Goal: Task Accomplishment & Management: Complete application form

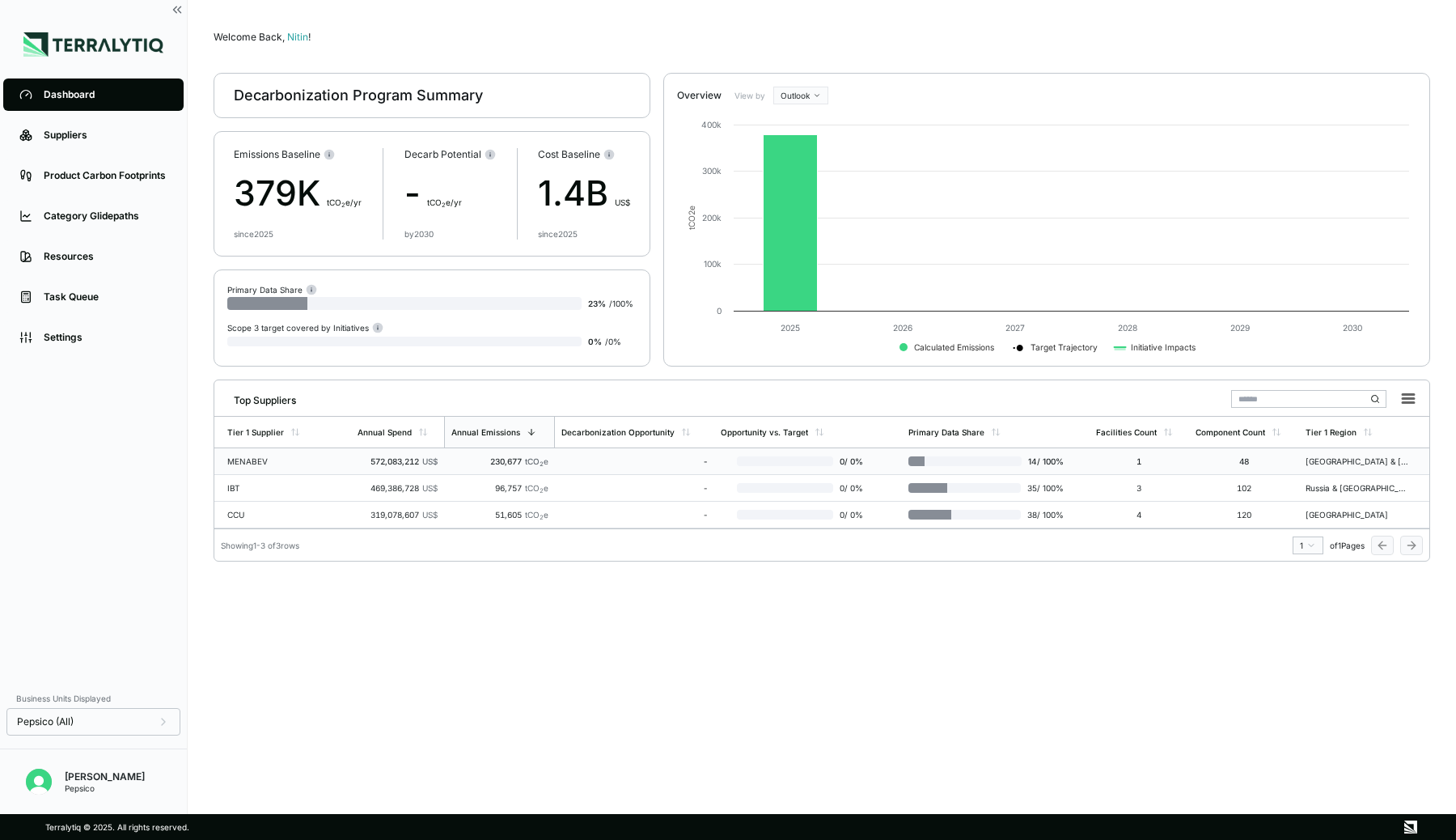
click at [336, 455] on td "MENABEV" at bounding box center [283, 461] width 137 height 27
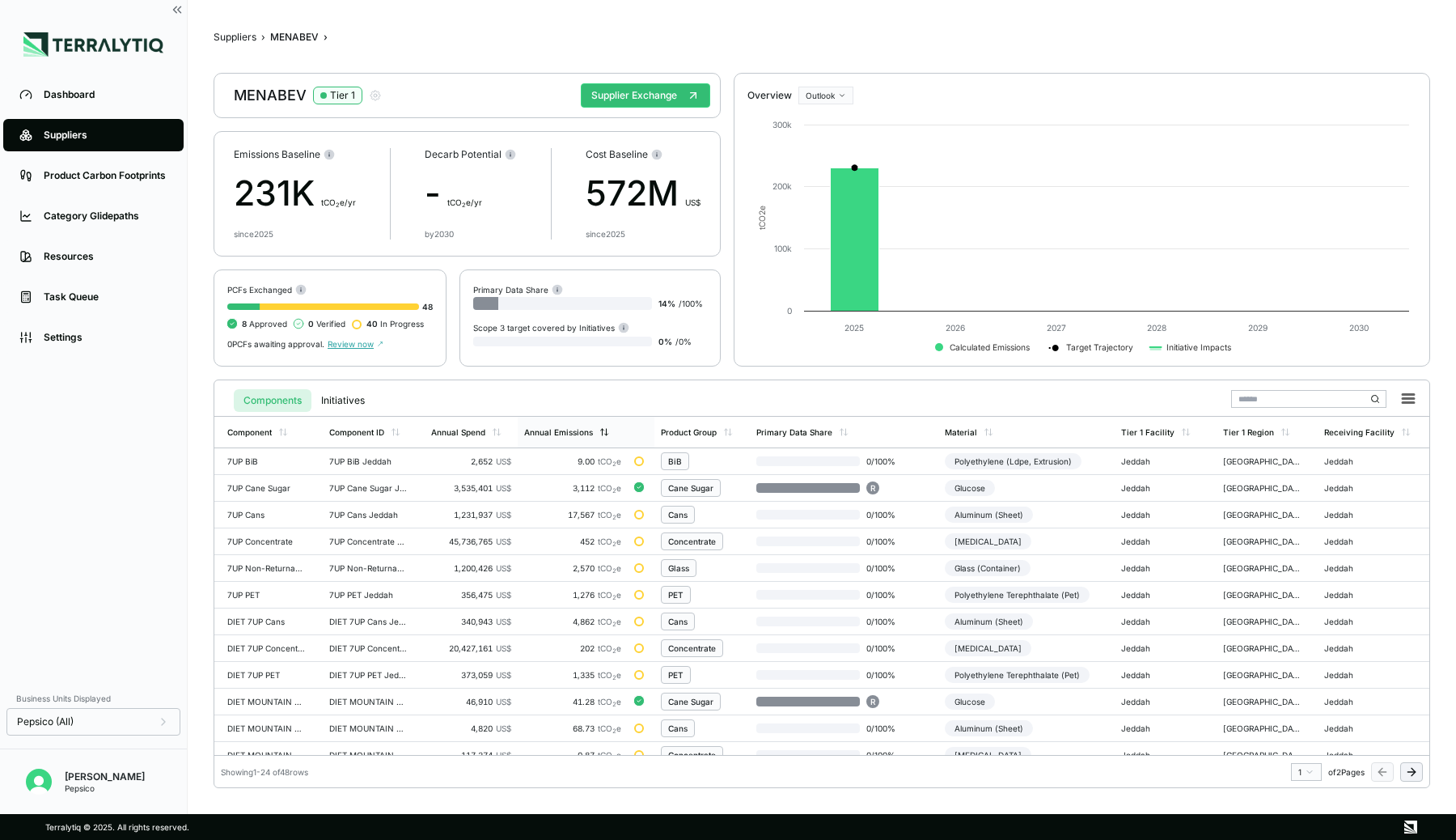
click at [546, 430] on div "Annual Emissions" at bounding box center [559, 431] width 69 height 10
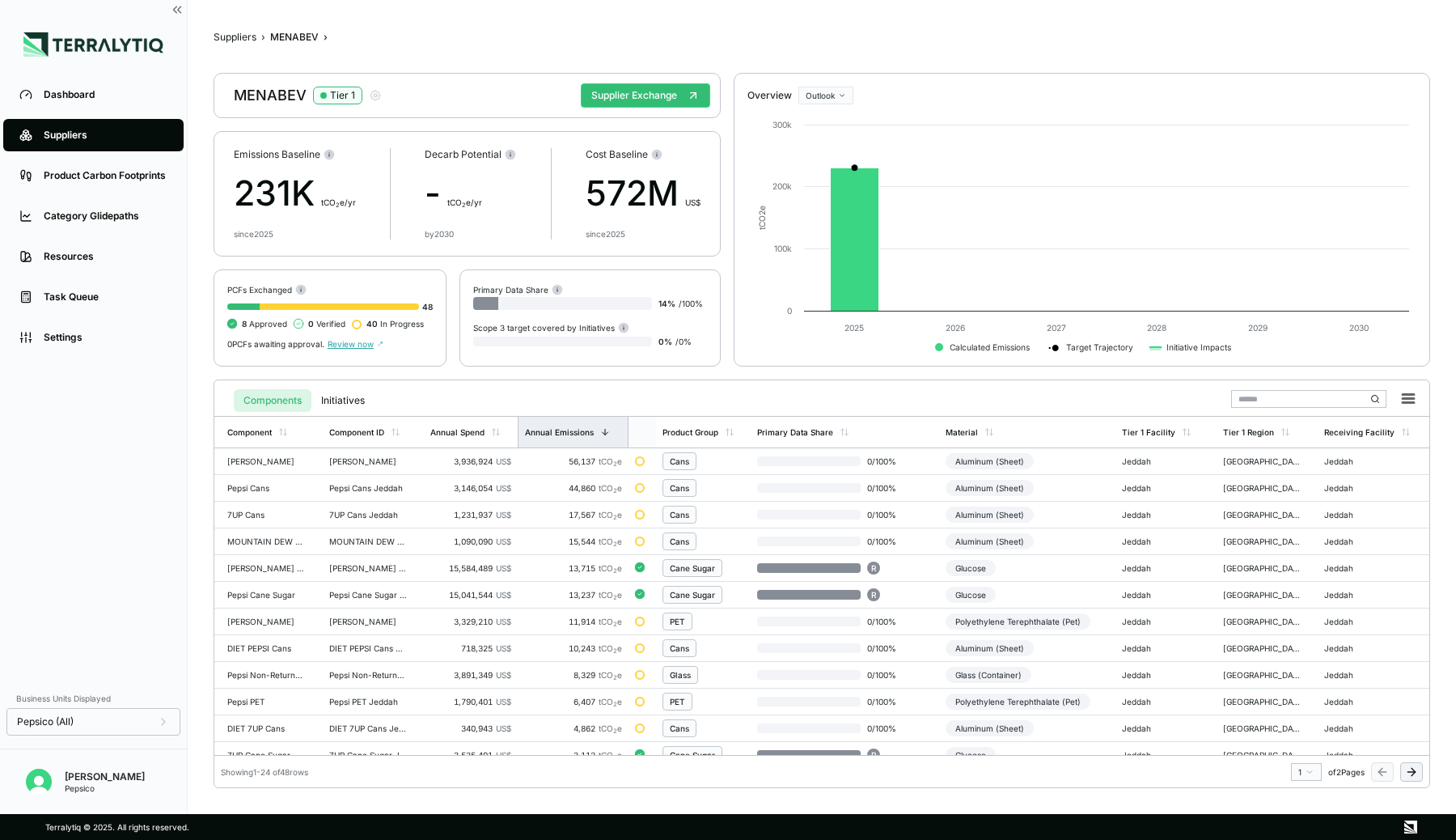
click at [546, 430] on div "Annual Emissions" at bounding box center [560, 431] width 69 height 10
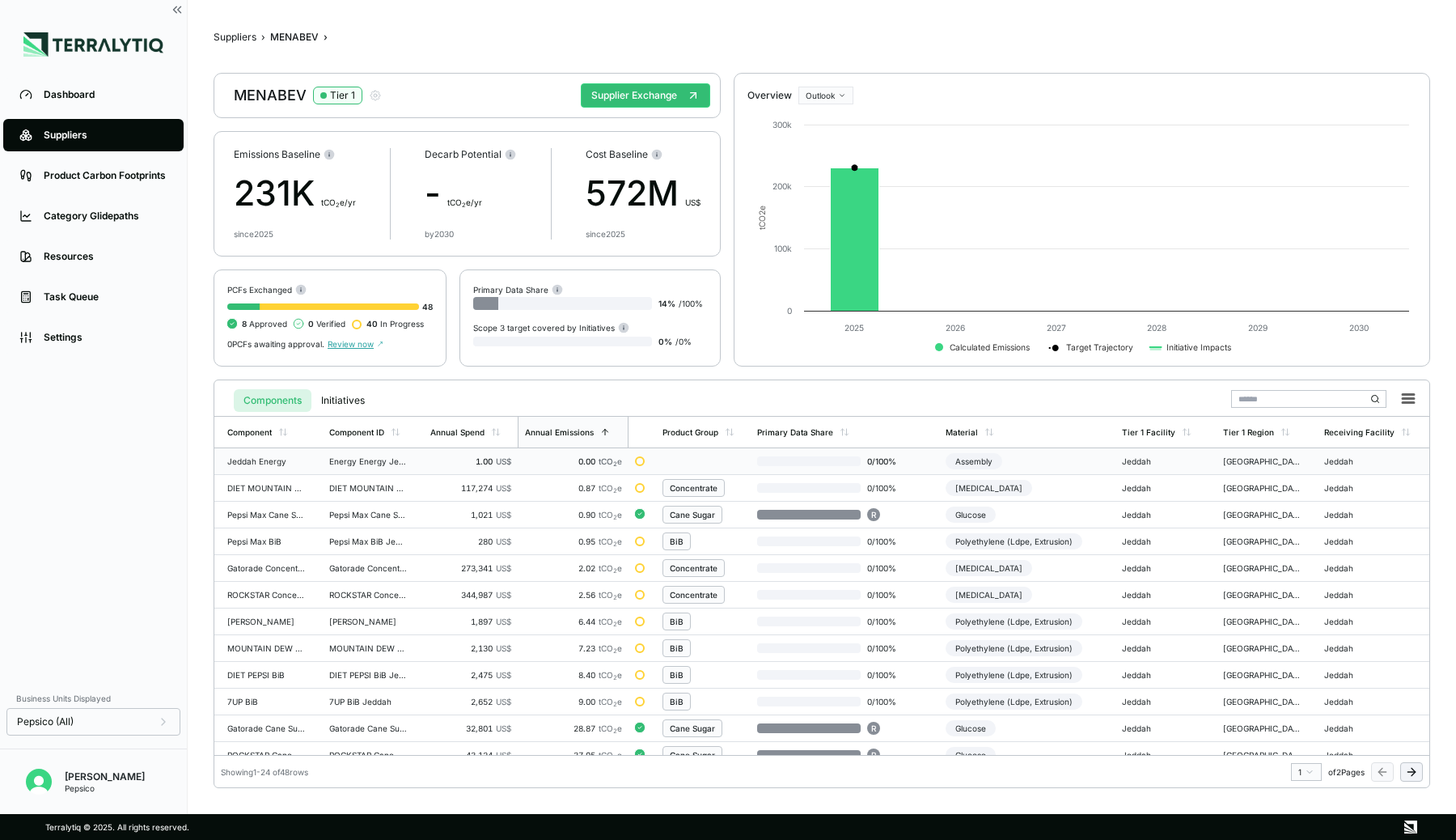
click at [552, 460] on div "0.00 tCO 2 e" at bounding box center [574, 461] width 99 height 10
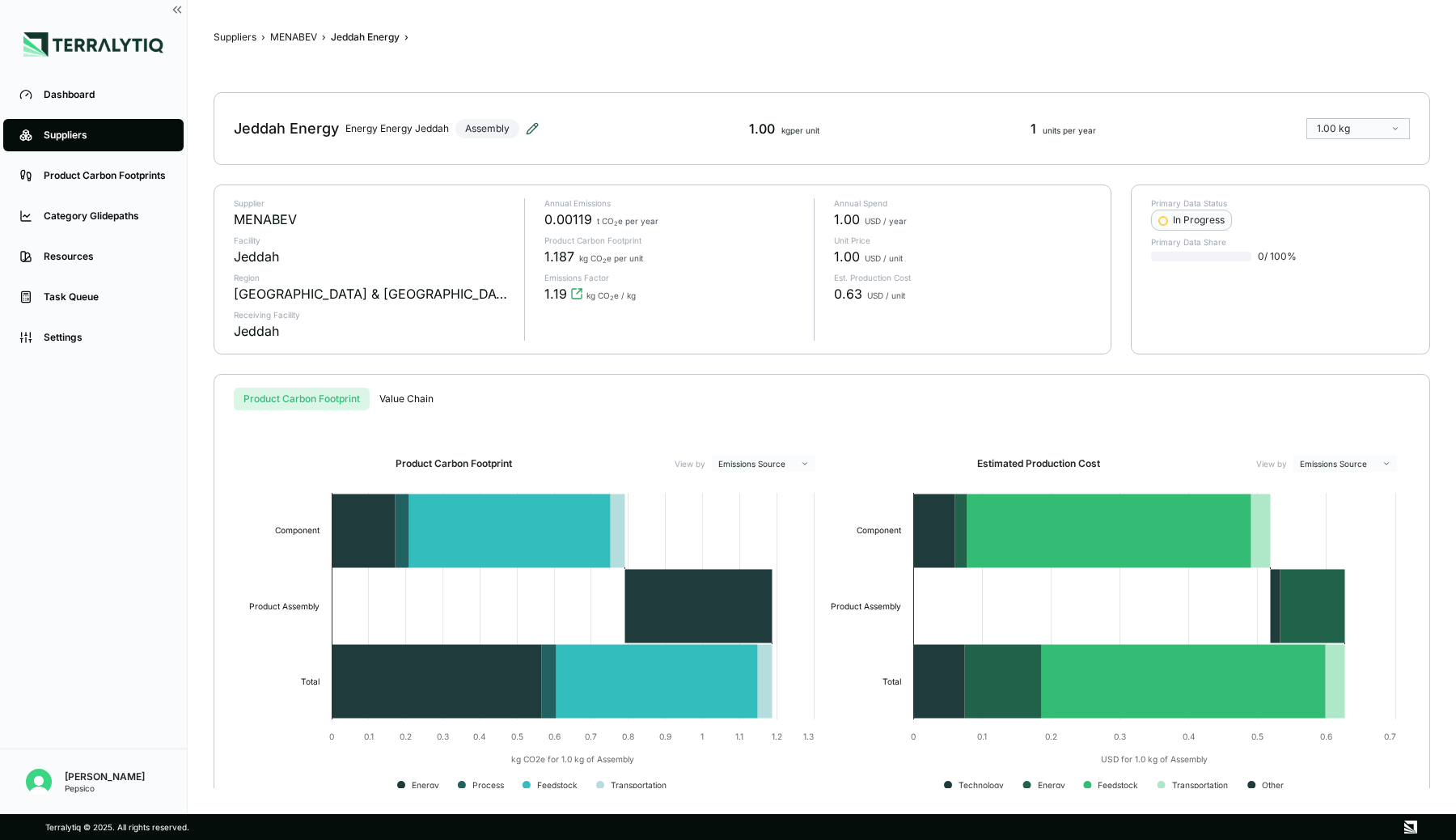
click at [532, 129] on icon at bounding box center [532, 128] width 13 height 13
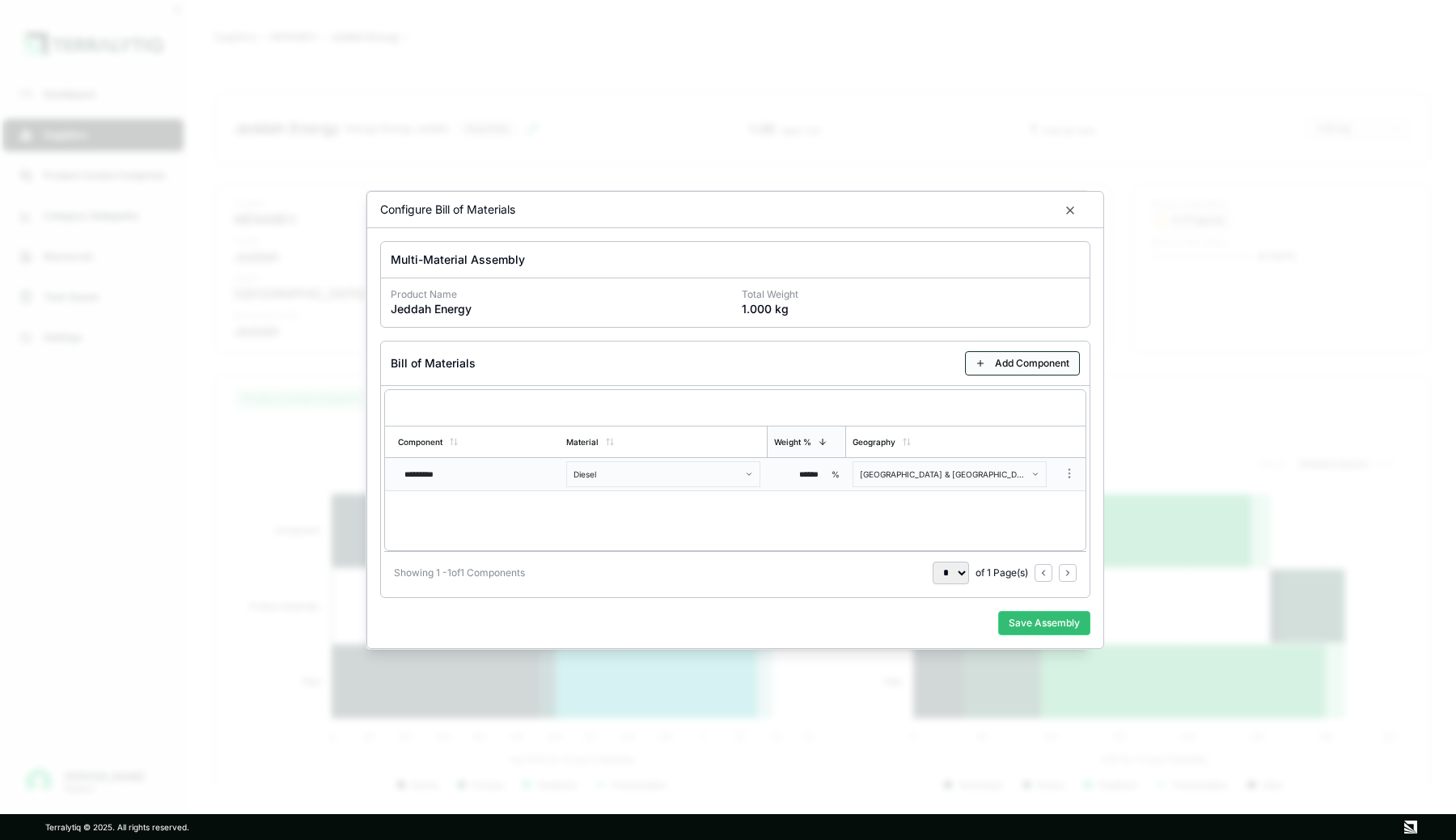
click at [1024, 368] on button "Add Component" at bounding box center [1022, 363] width 115 height 24
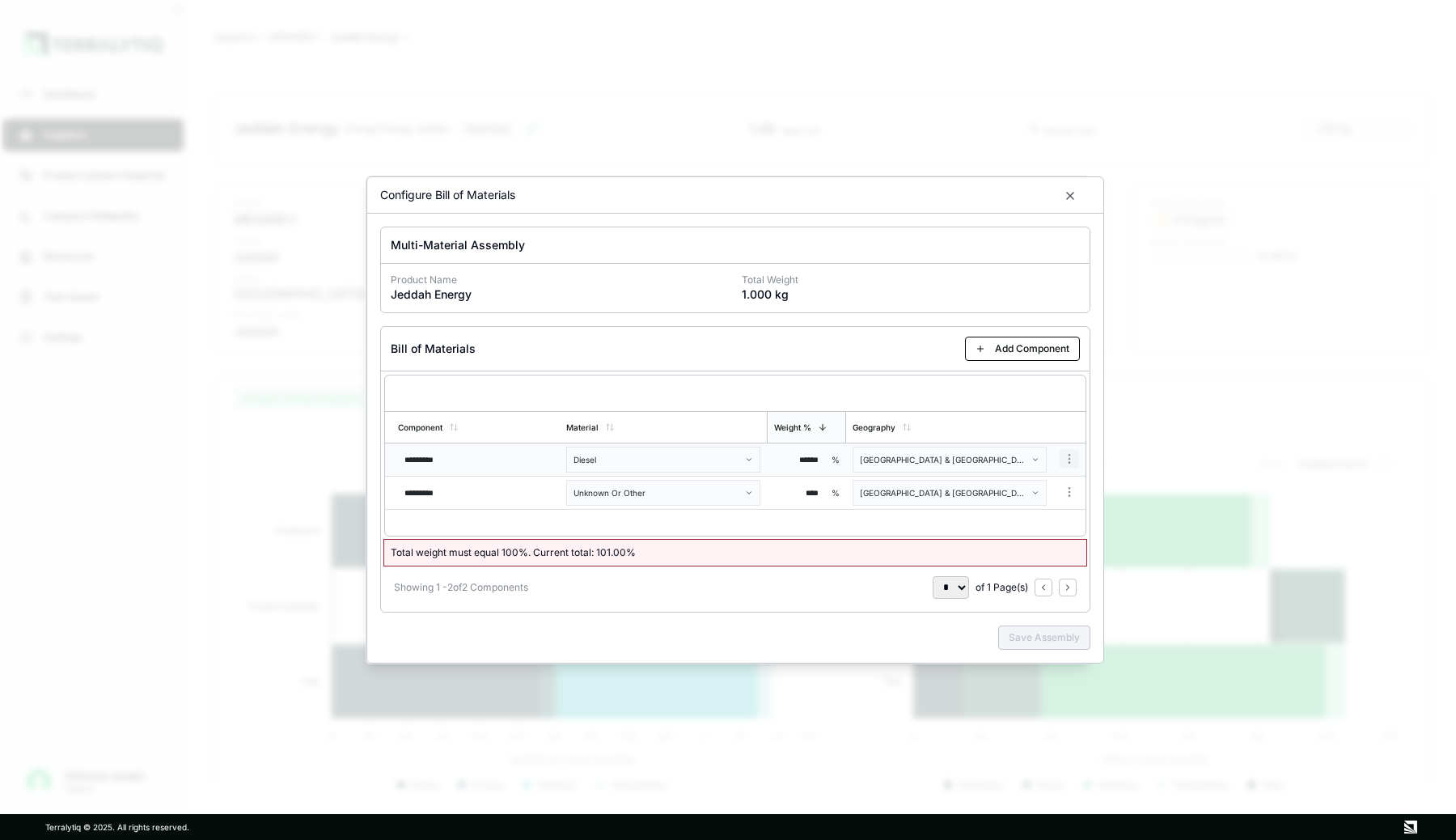
click at [1071, 461] on body "Dashboard Suppliers Product Carbon Footprints Category Glidepaths Resources Tas…" at bounding box center [728, 420] width 1456 height 840
click at [1053, 486] on div "Remove Component" at bounding box center [1023, 487] width 107 height 22
click at [811, 456] on input "****" at bounding box center [799, 460] width 52 height 26
click at [818, 457] on input "****" at bounding box center [799, 460] width 52 height 26
type input "***"
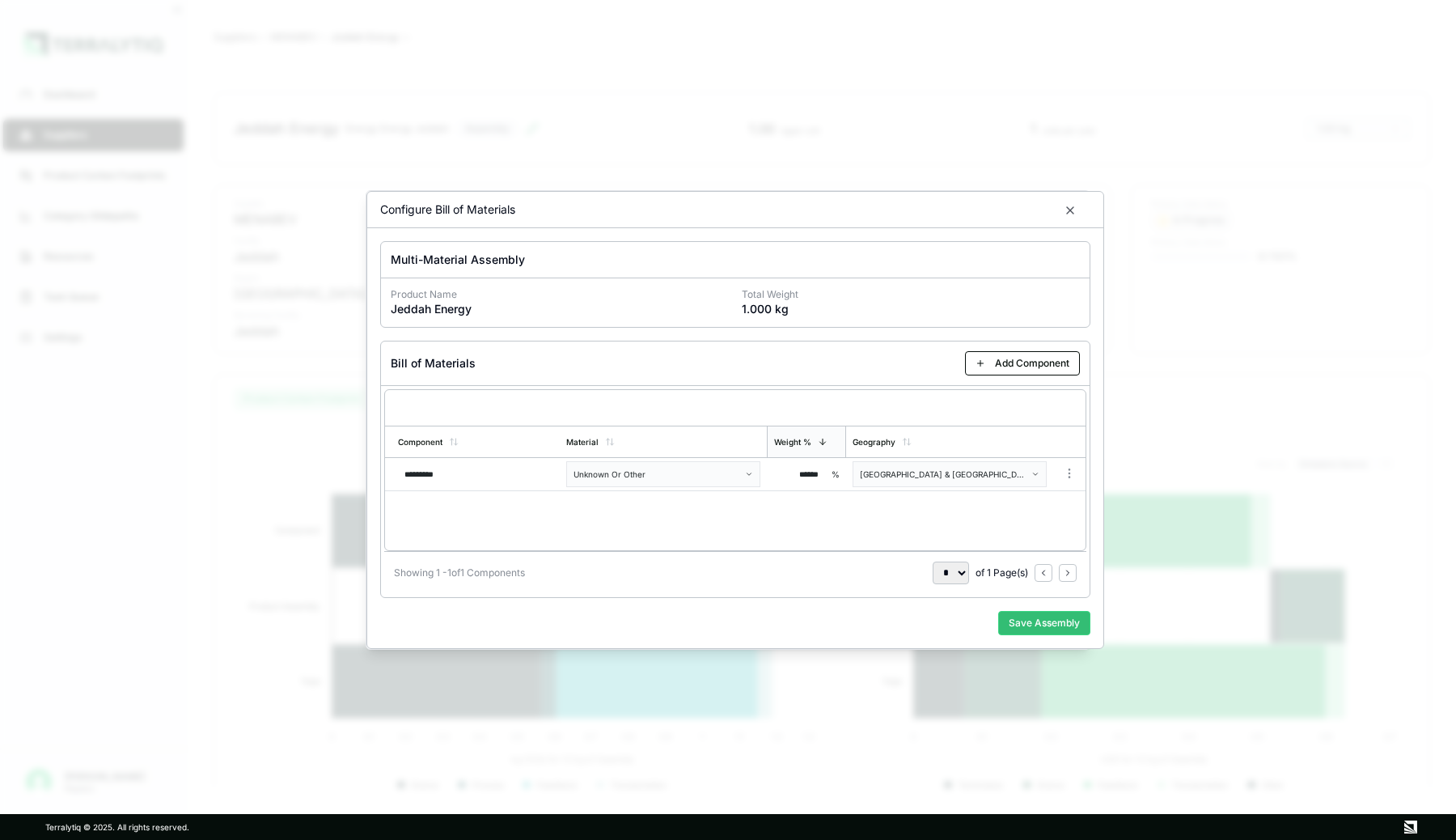
click at [811, 476] on div "Component Material Weight % Geography ********* Unknown Or Other ****** % [GEOG…" at bounding box center [735, 469] width 703 height 162
click at [1028, 621] on button "Save Assembly" at bounding box center [1044, 623] width 92 height 24
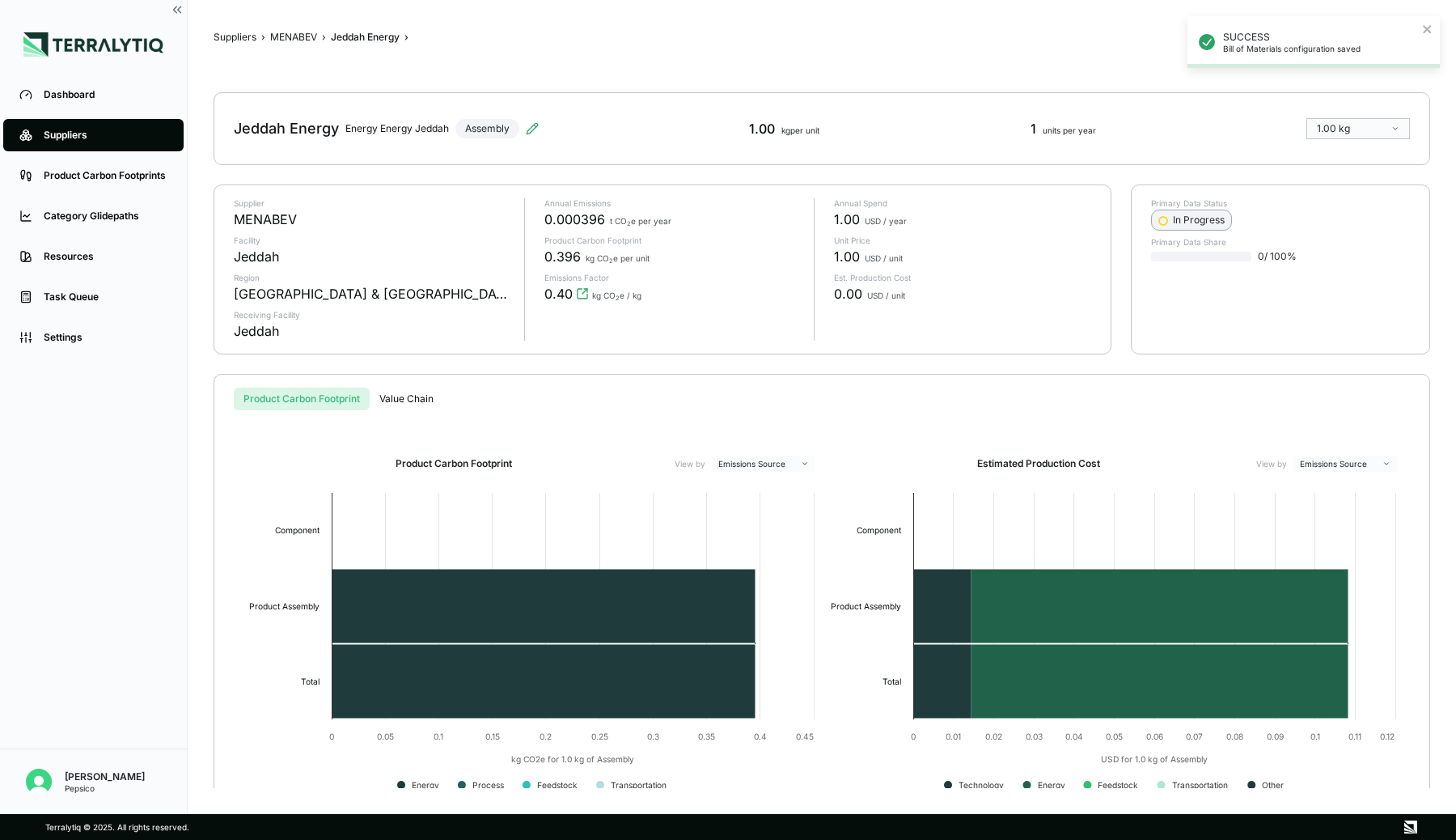
click at [1185, 216] on div "In Progress" at bounding box center [1192, 220] width 67 height 13
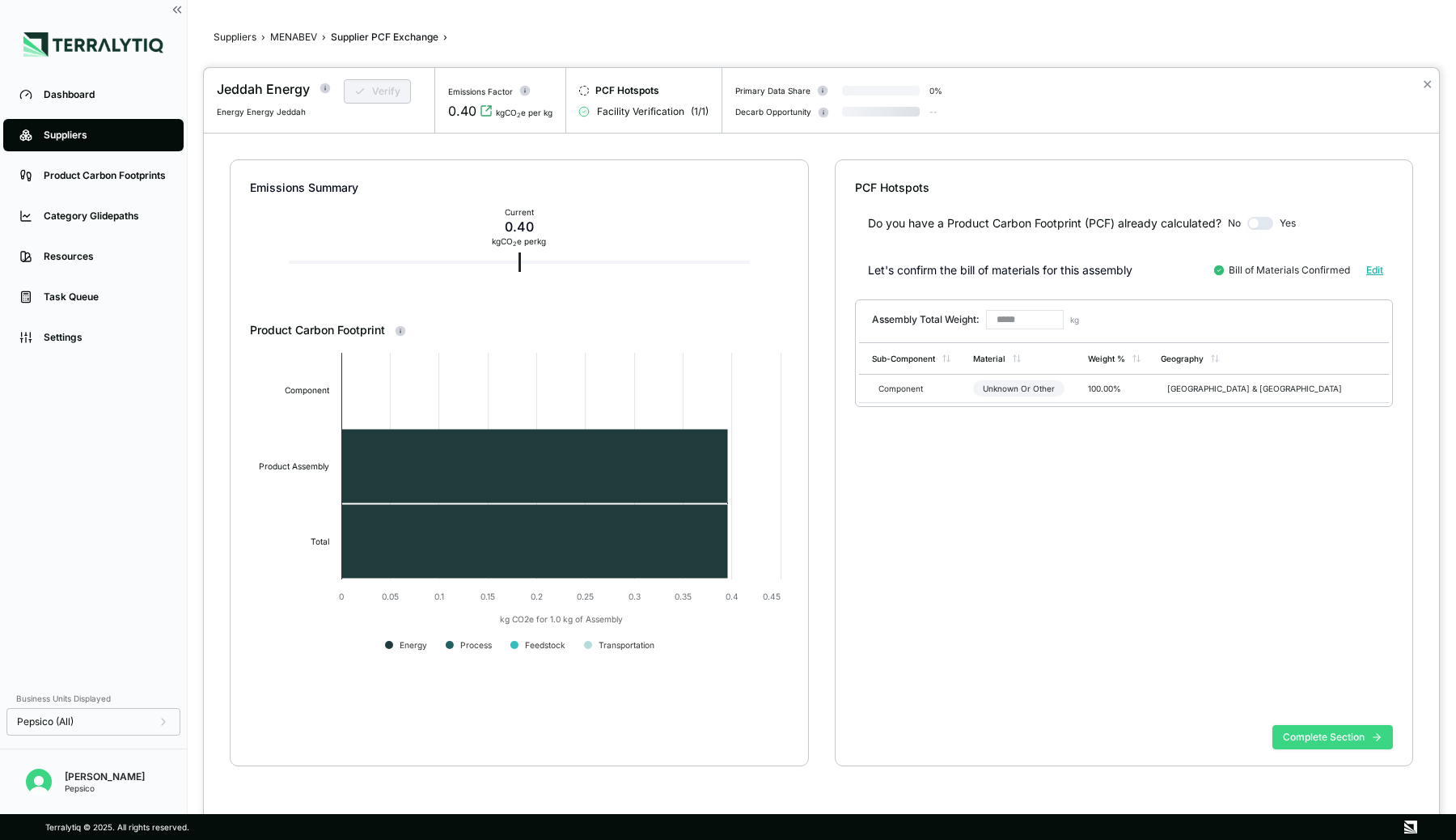
click at [1288, 738] on button "Complete Section" at bounding box center [1333, 737] width 121 height 24
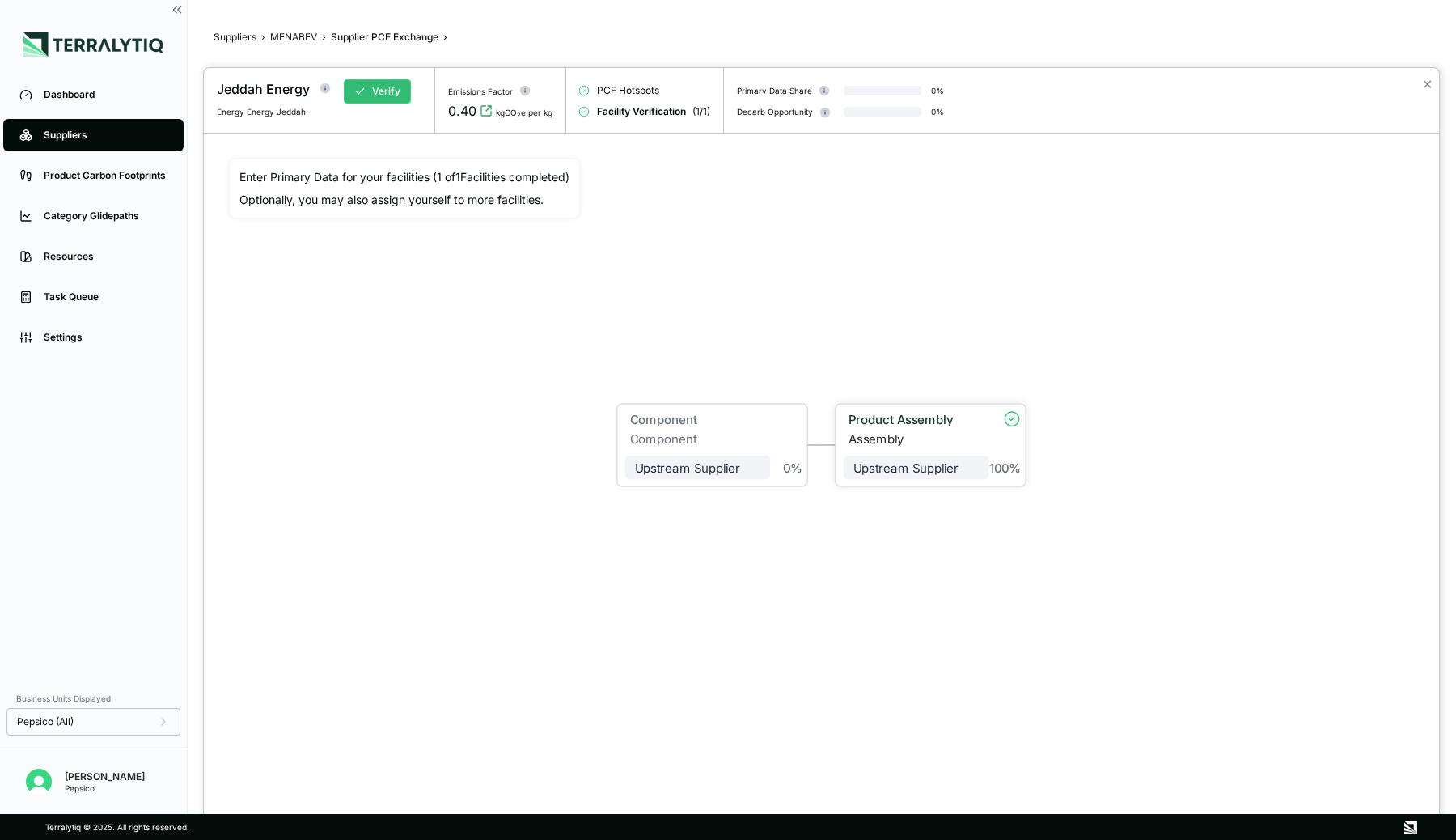
click at [925, 421] on div "Product Assembly" at bounding box center [914, 419] width 131 height 15
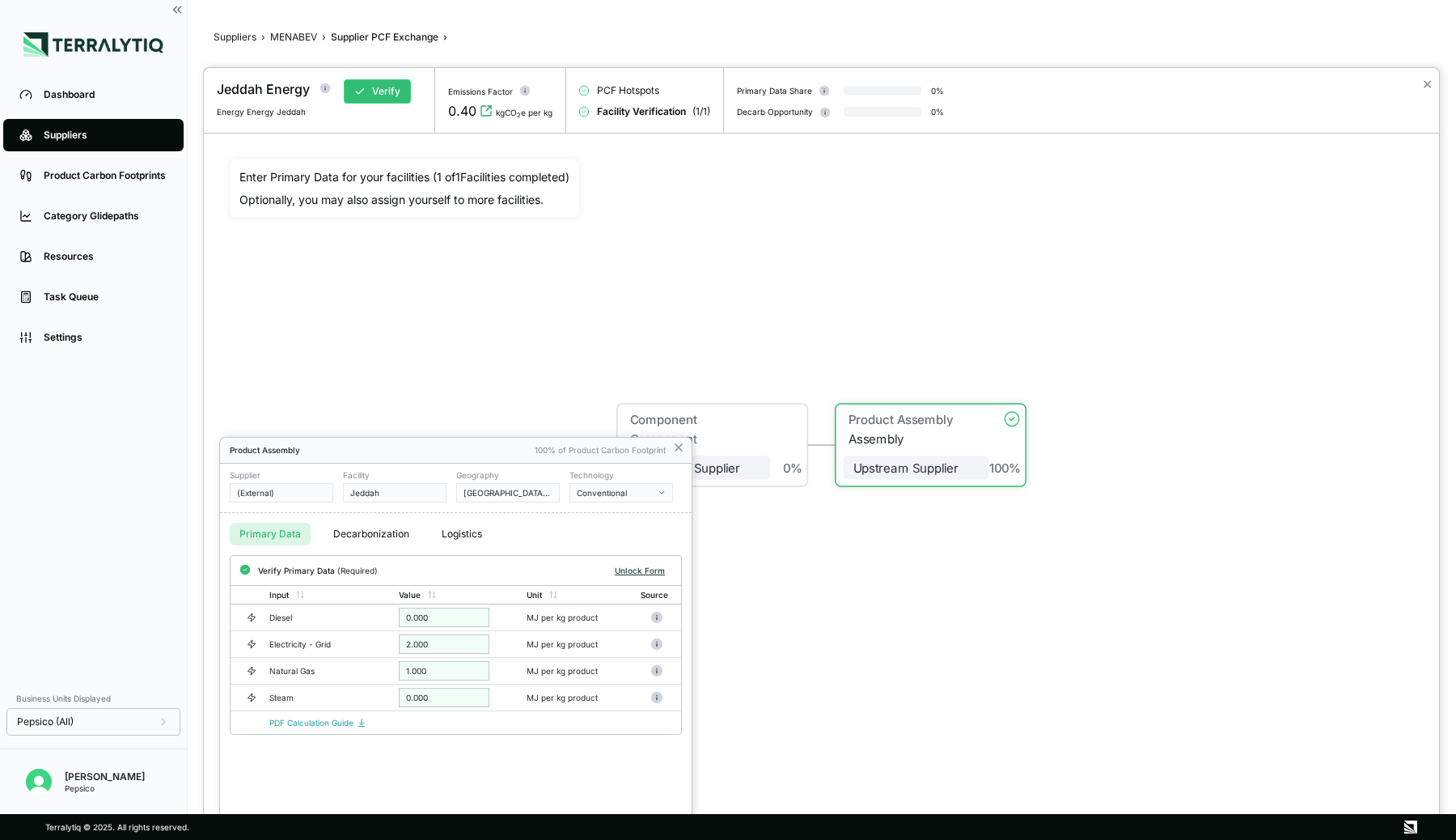
click at [642, 571] on button "Unlock Form" at bounding box center [639, 570] width 63 height 16
click at [679, 444] on icon at bounding box center [678, 447] width 13 height 13
click at [679, 446] on icon at bounding box center [678, 447] width 13 height 13
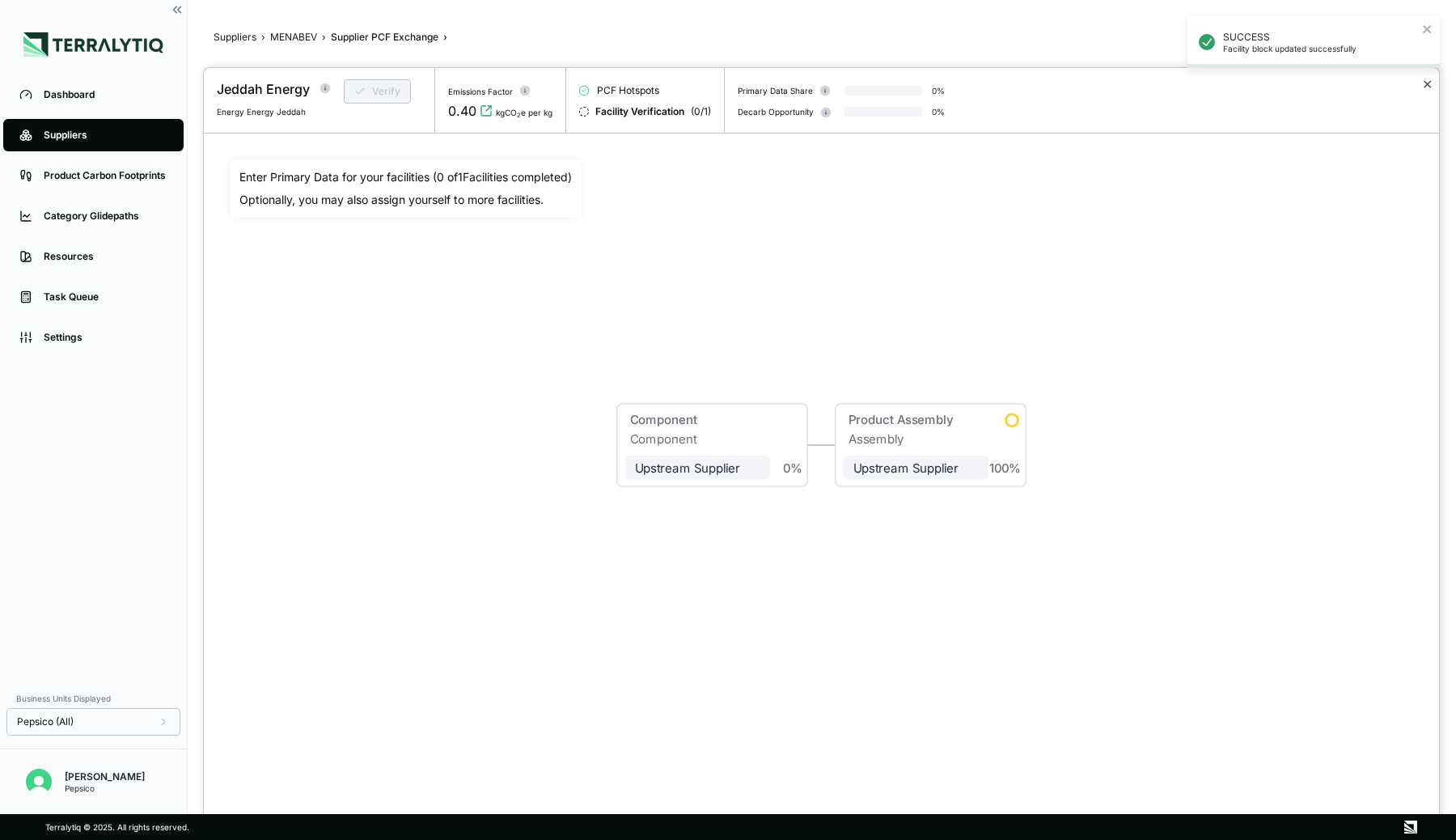
click at [1426, 86] on button "✕" at bounding box center [1427, 84] width 10 height 19
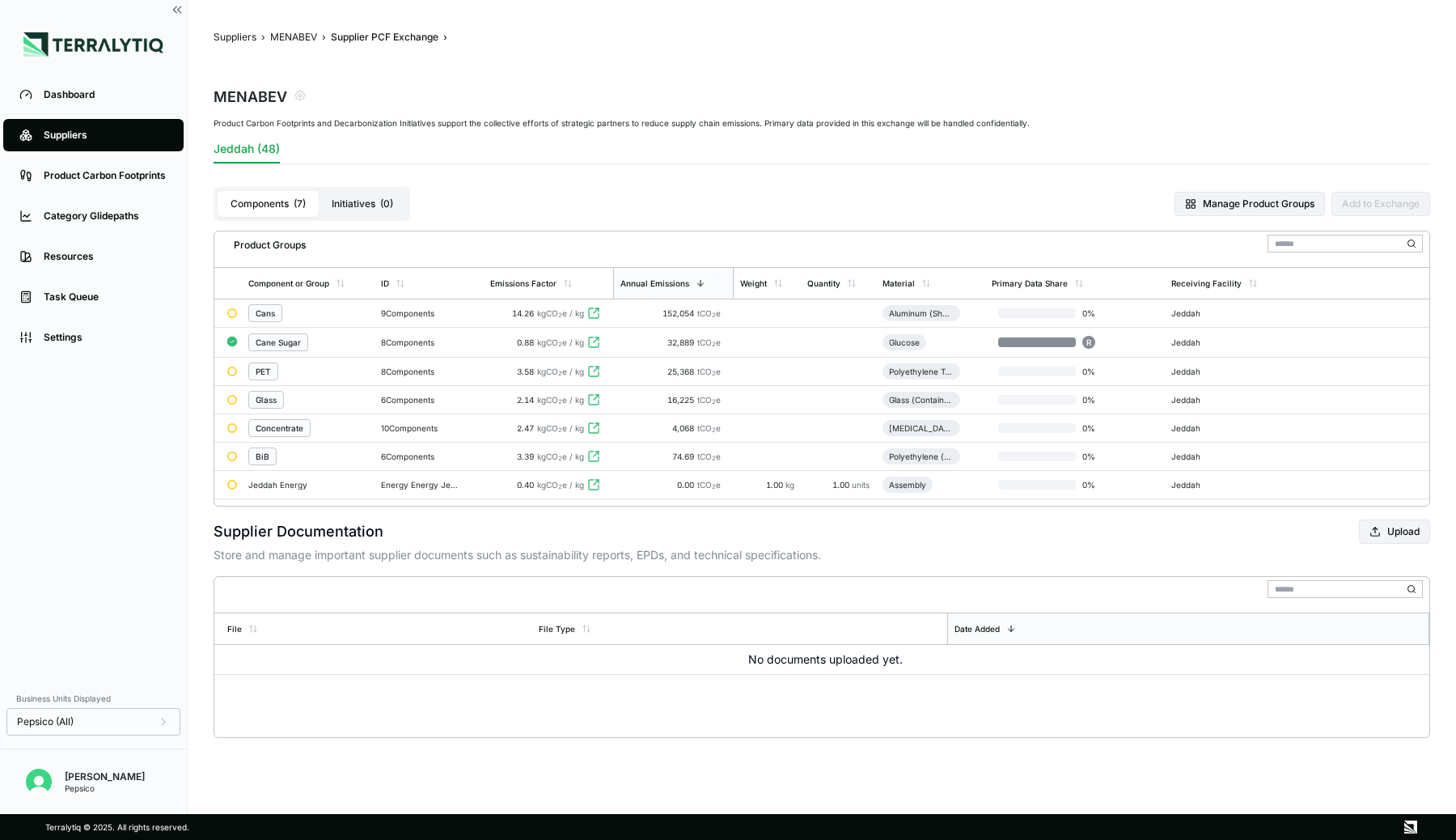
click at [49, 131] on div "Suppliers" at bounding box center [105, 135] width 124 height 13
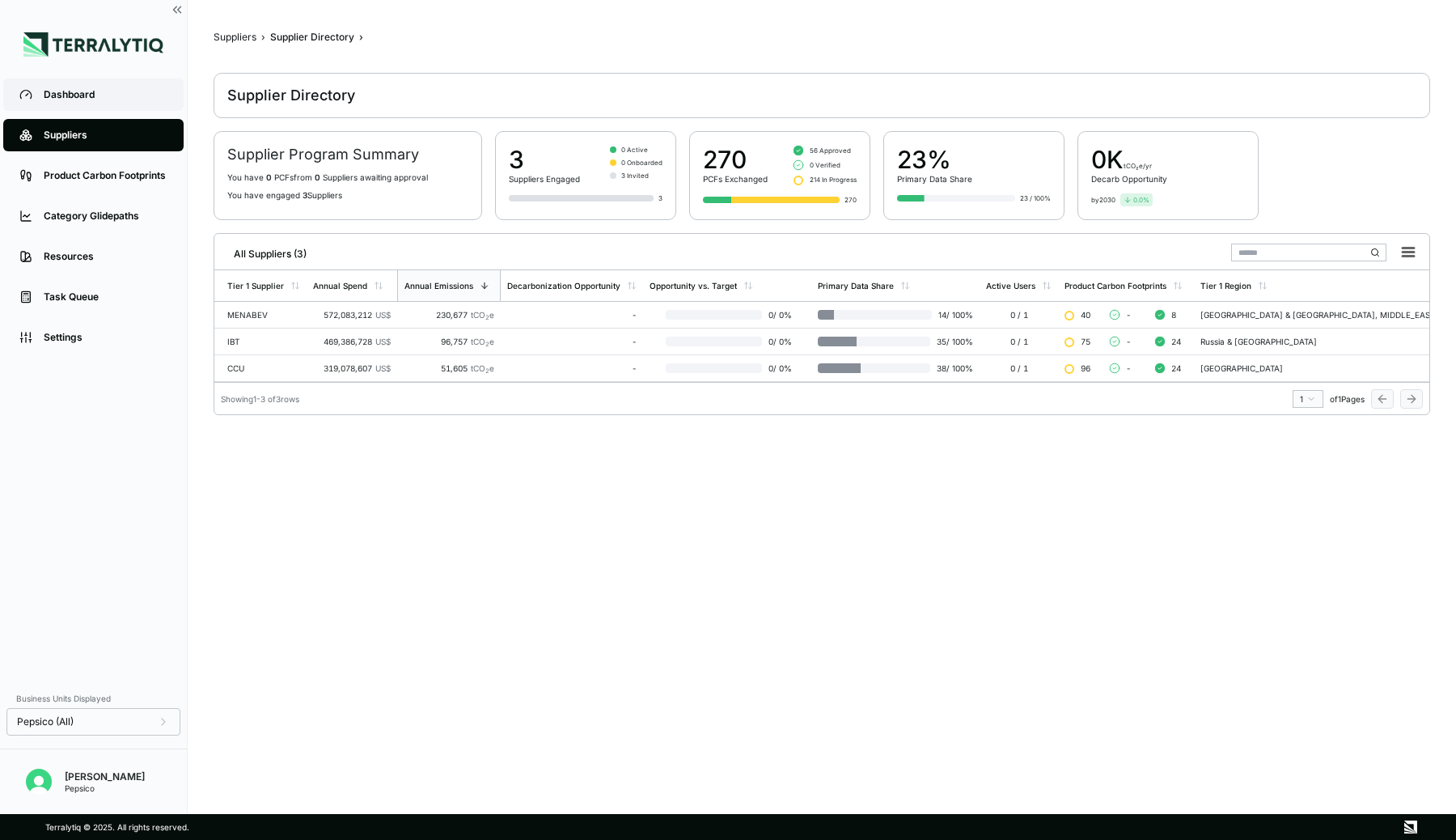
click at [91, 88] on div "Dashboard" at bounding box center [105, 94] width 124 height 13
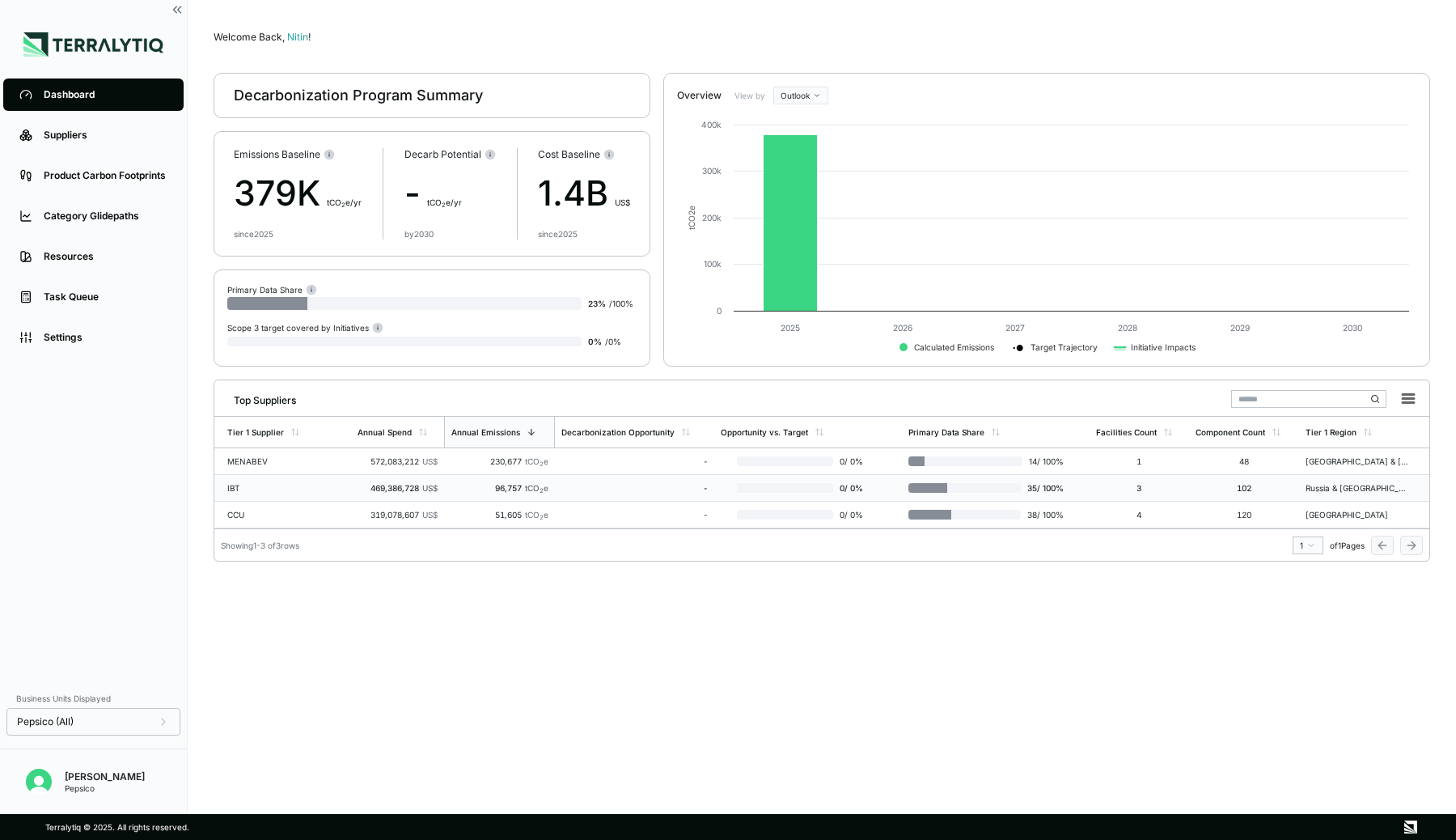
click at [288, 483] on div "IBT" at bounding box center [279, 487] width 104 height 10
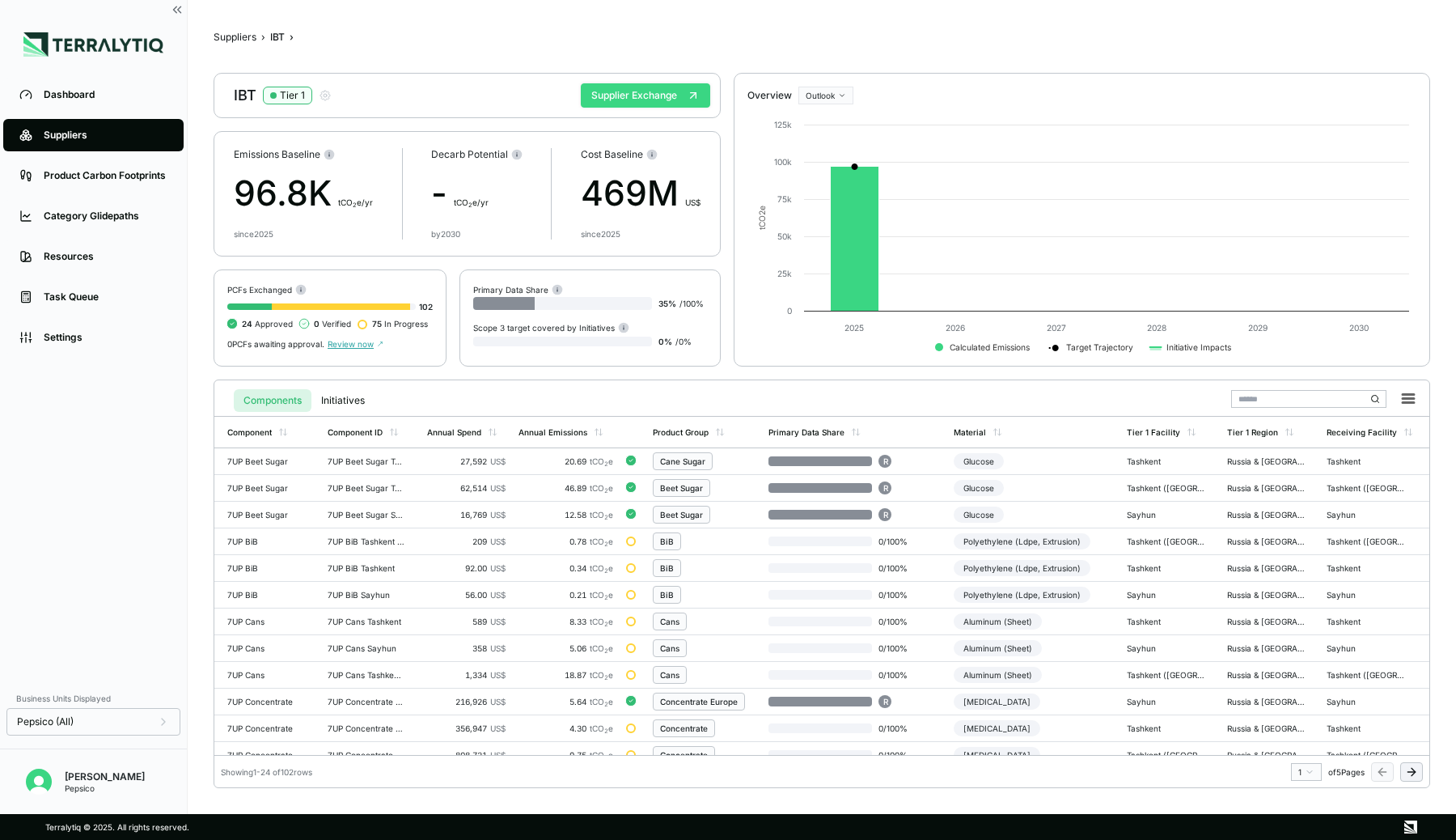
click at [627, 99] on button "Supplier Exchange" at bounding box center [645, 95] width 130 height 24
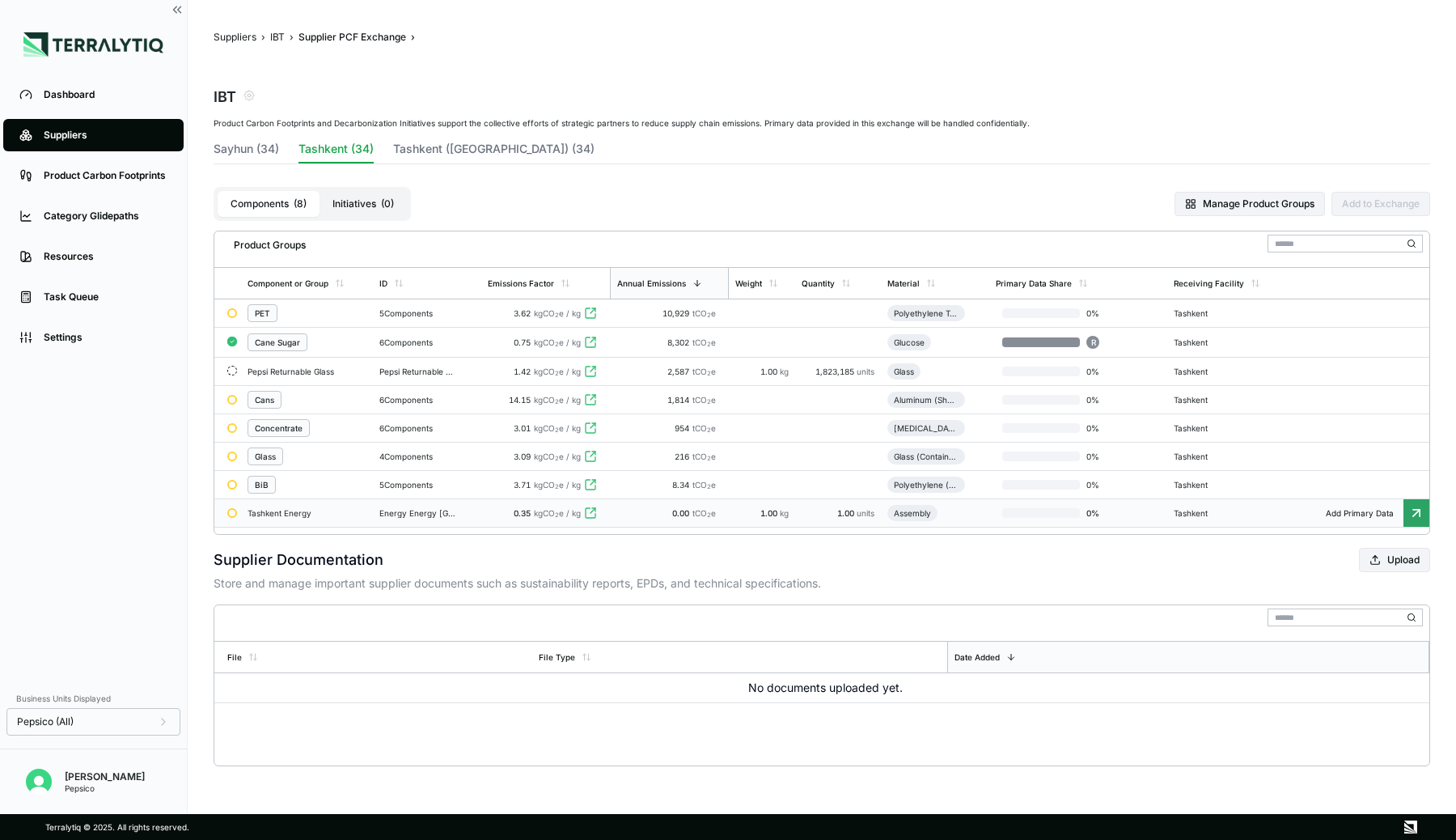
click at [302, 518] on div "Tashkent Energy" at bounding box center [306, 512] width 117 height 10
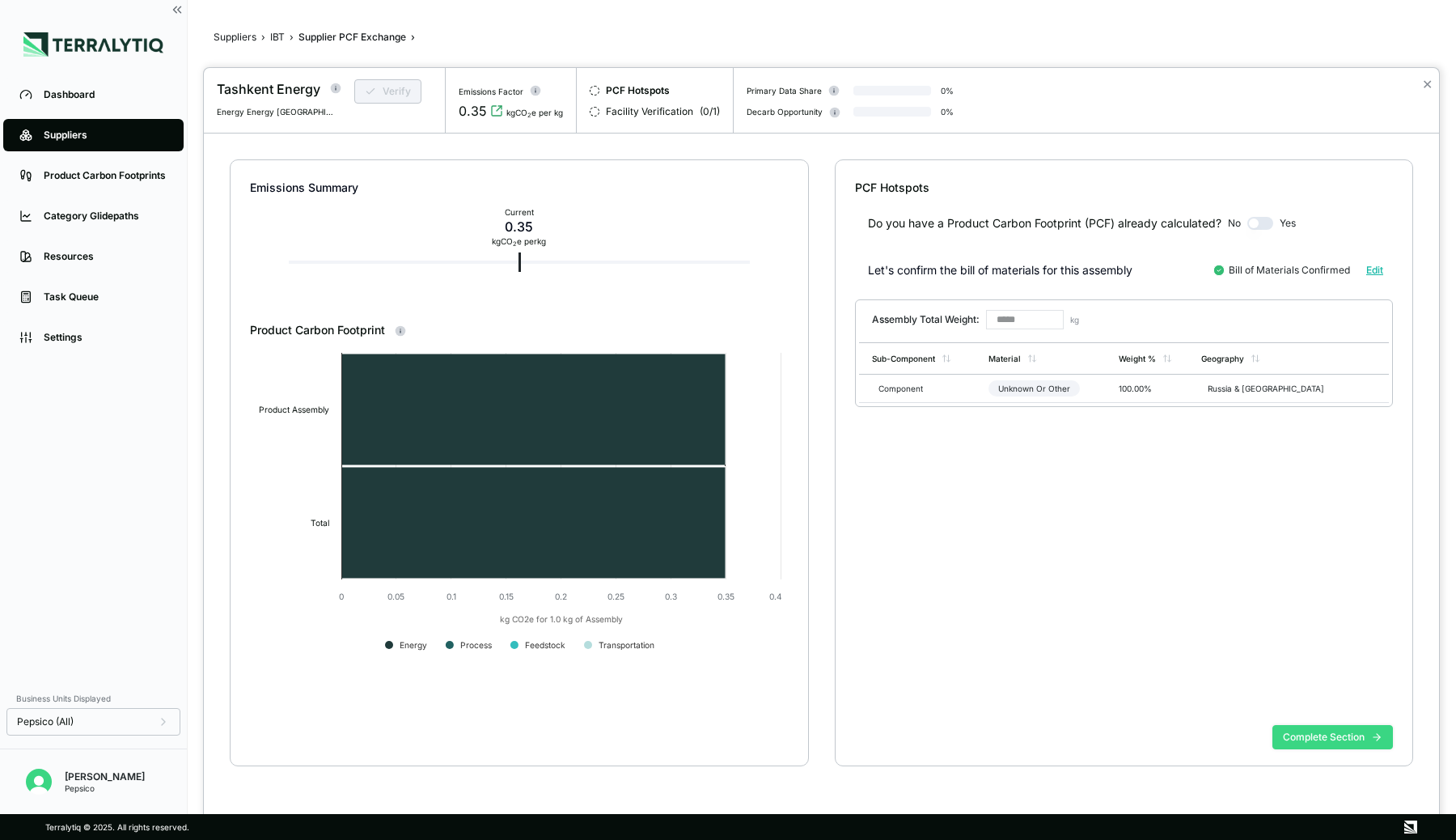
click at [1314, 739] on button "Complete Section" at bounding box center [1333, 737] width 121 height 24
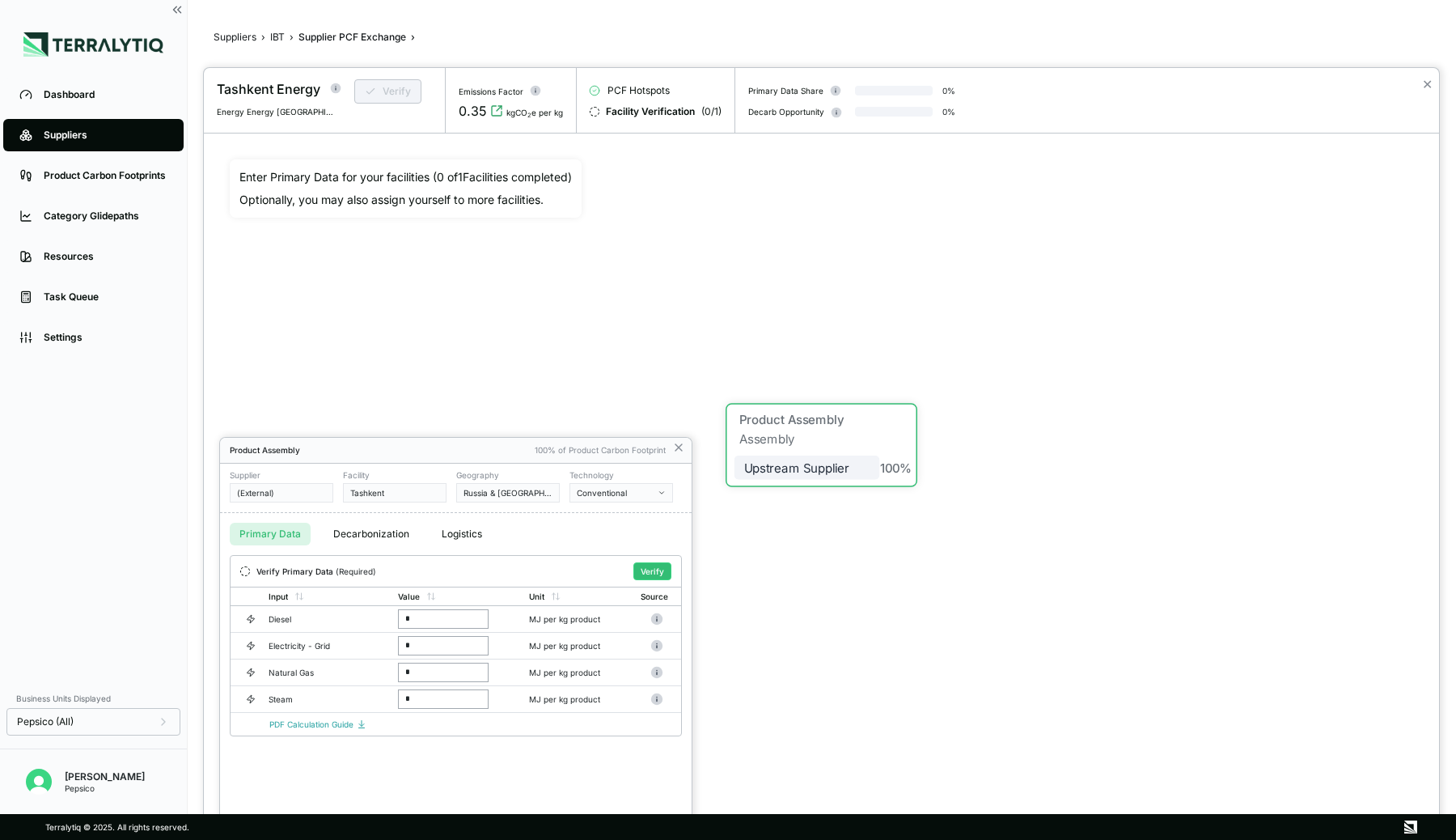
click at [311, 40] on div at bounding box center [728, 420] width 1456 height 840
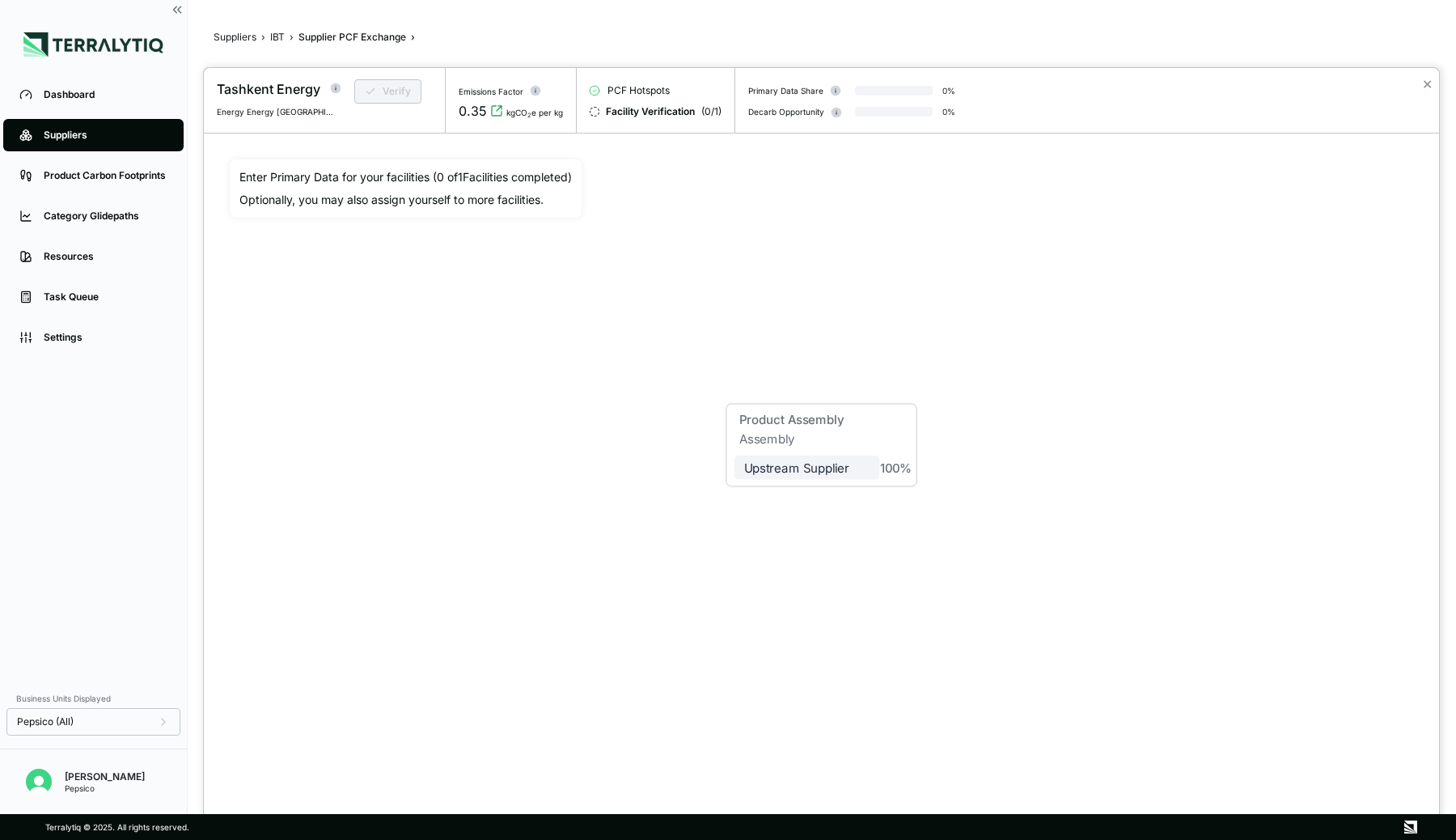
click at [272, 35] on div at bounding box center [728, 420] width 1456 height 840
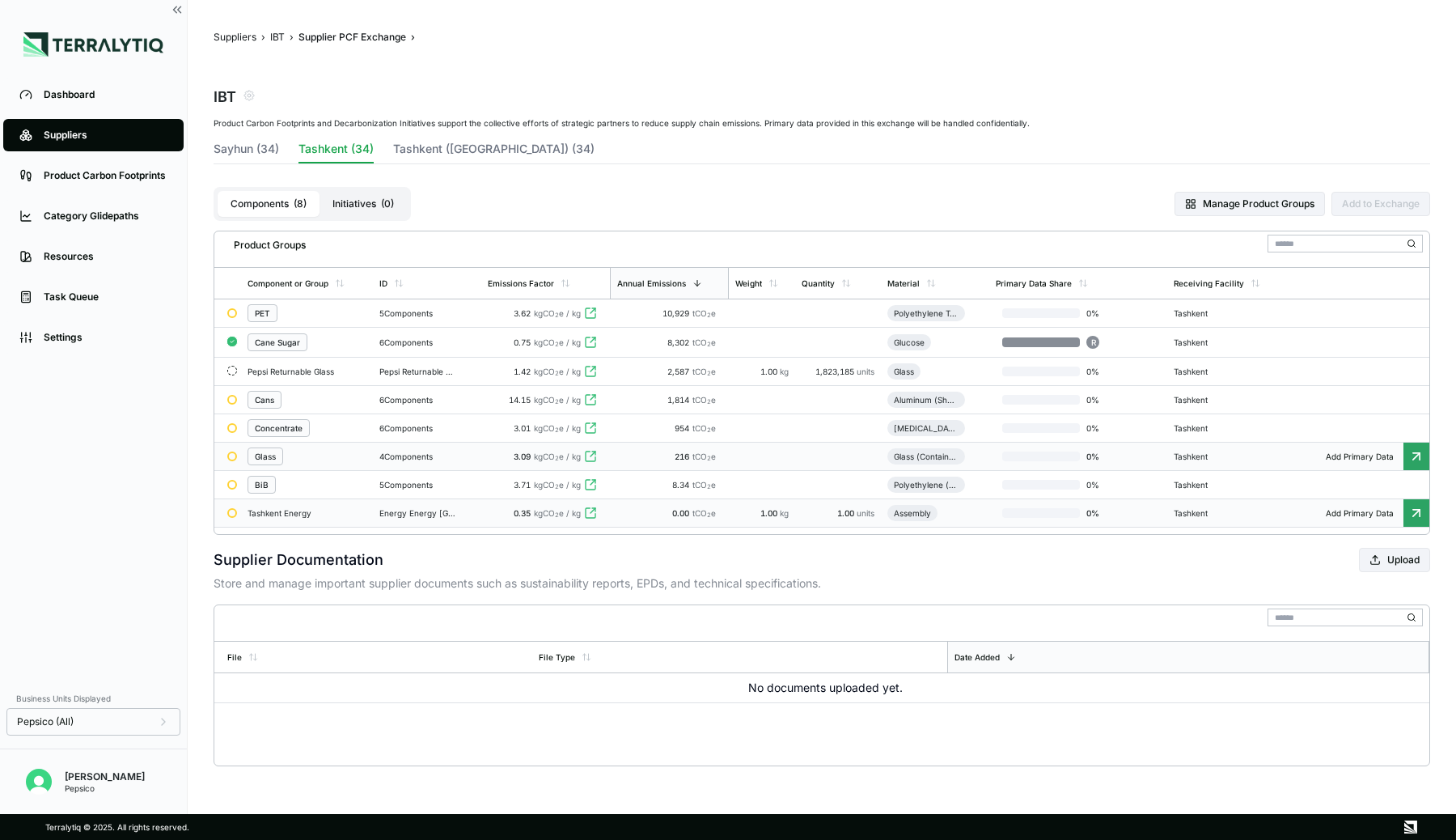
click at [299, 454] on div "Glass" at bounding box center [308, 456] width 119 height 18
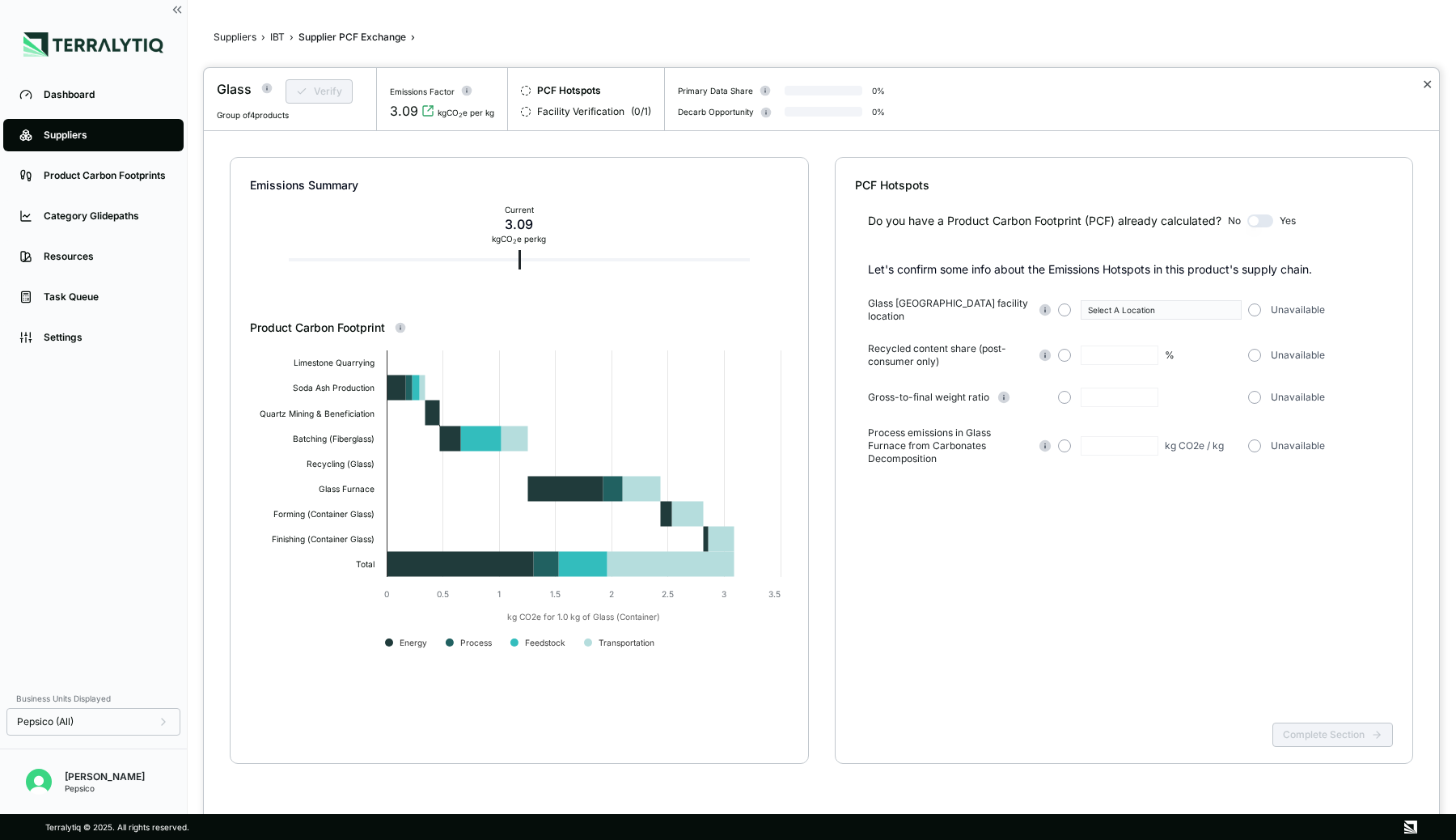
click at [1427, 85] on button "✕" at bounding box center [1427, 84] width 10 height 19
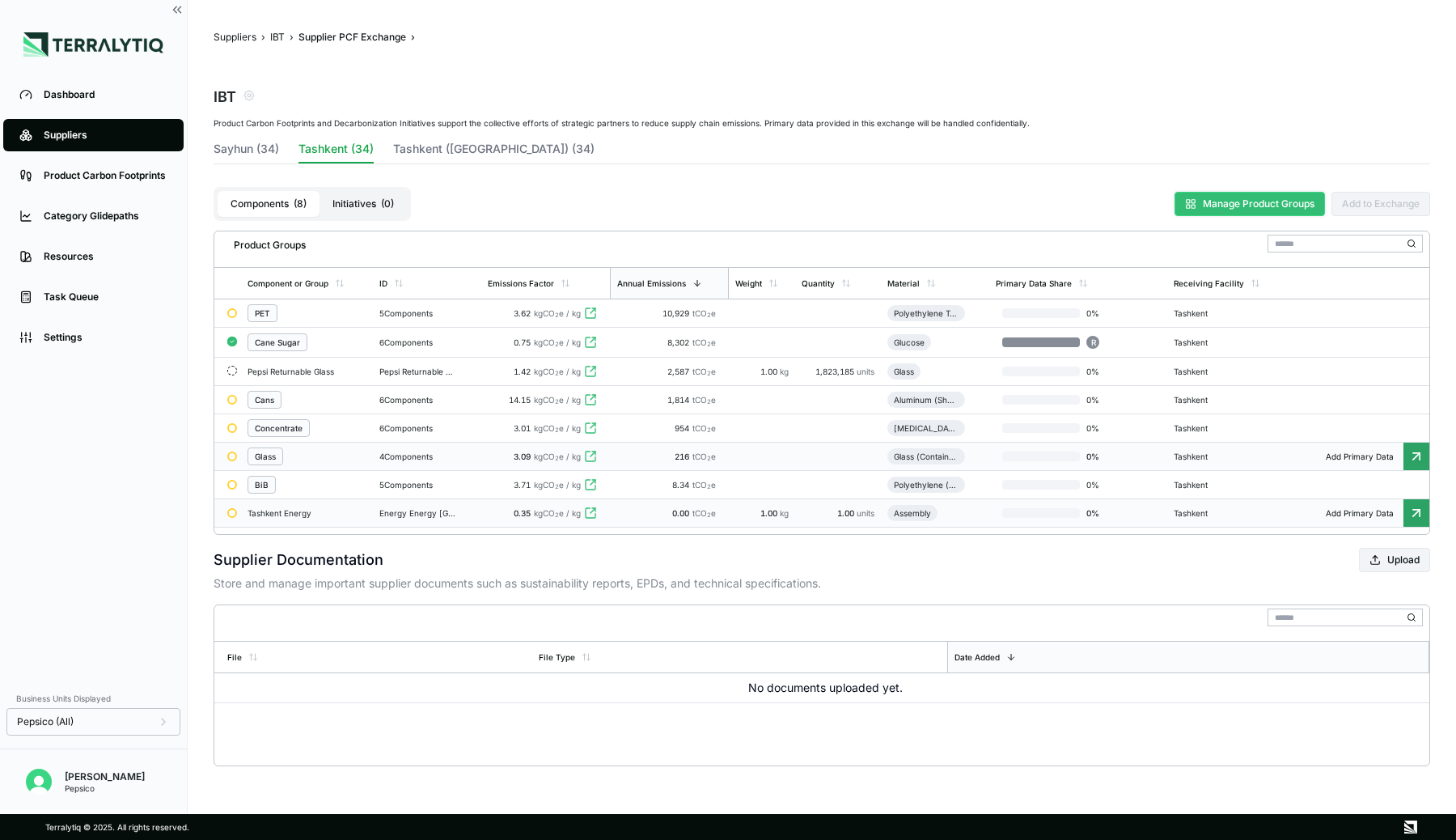
click at [1217, 207] on button "Manage Product Groups" at bounding box center [1249, 204] width 150 height 24
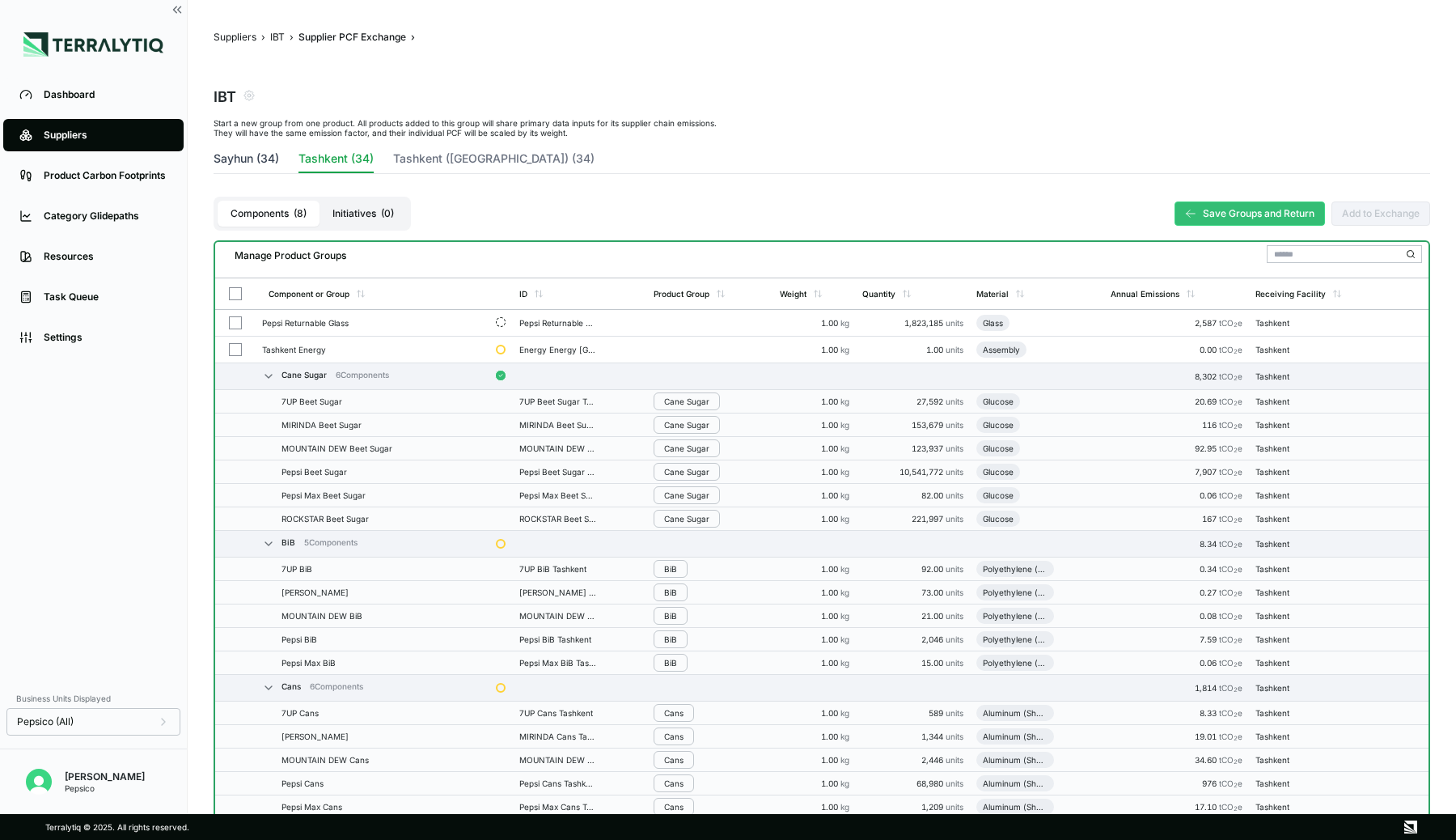
click at [245, 156] on button "Sayhun (34)" at bounding box center [246, 162] width 66 height 22
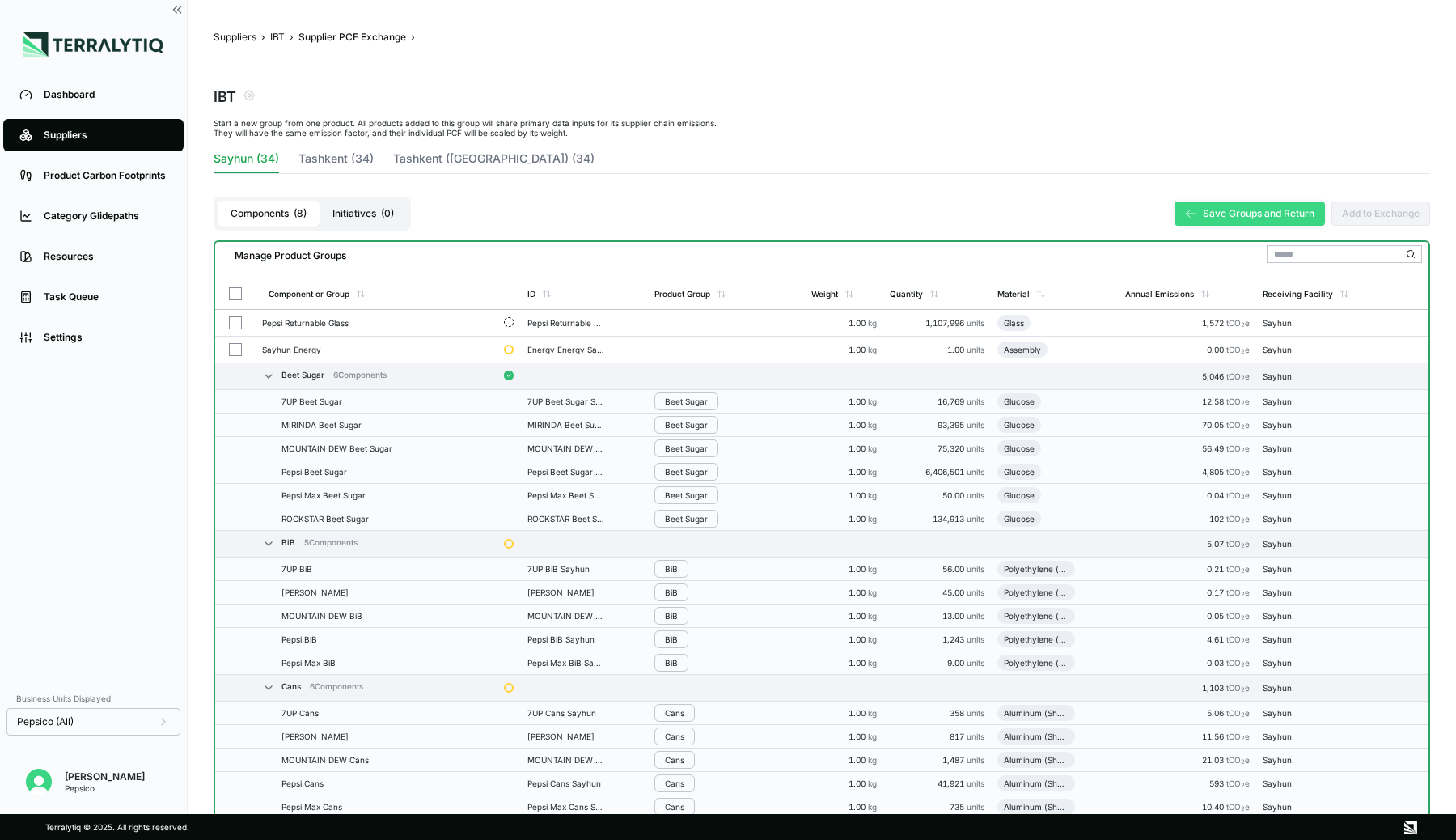
click at [1248, 211] on button "Save Groups and Return" at bounding box center [1249, 213] width 150 height 24
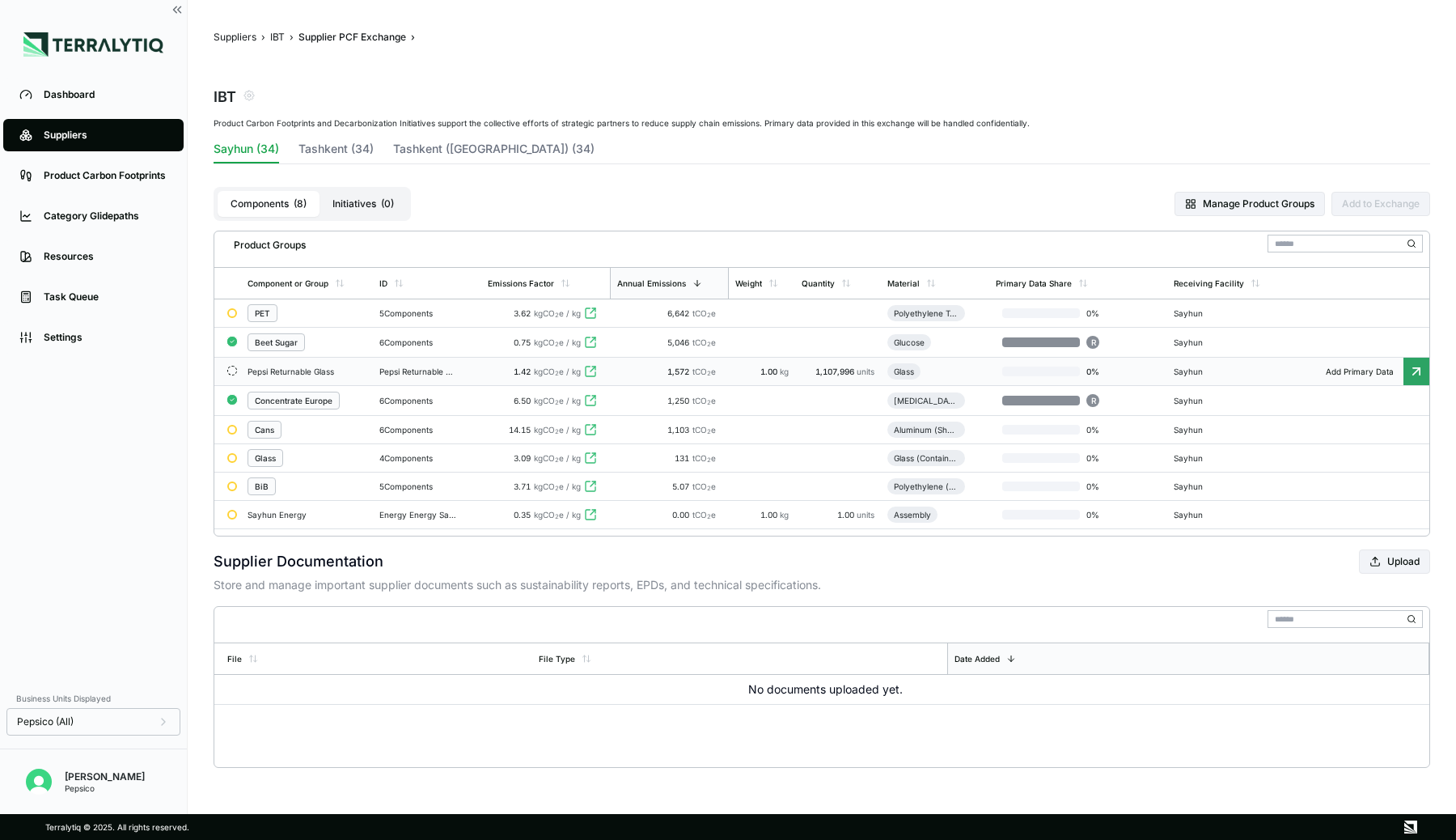
click at [355, 367] on div "Pepsi Returnable Glass" at bounding box center [306, 371] width 117 height 10
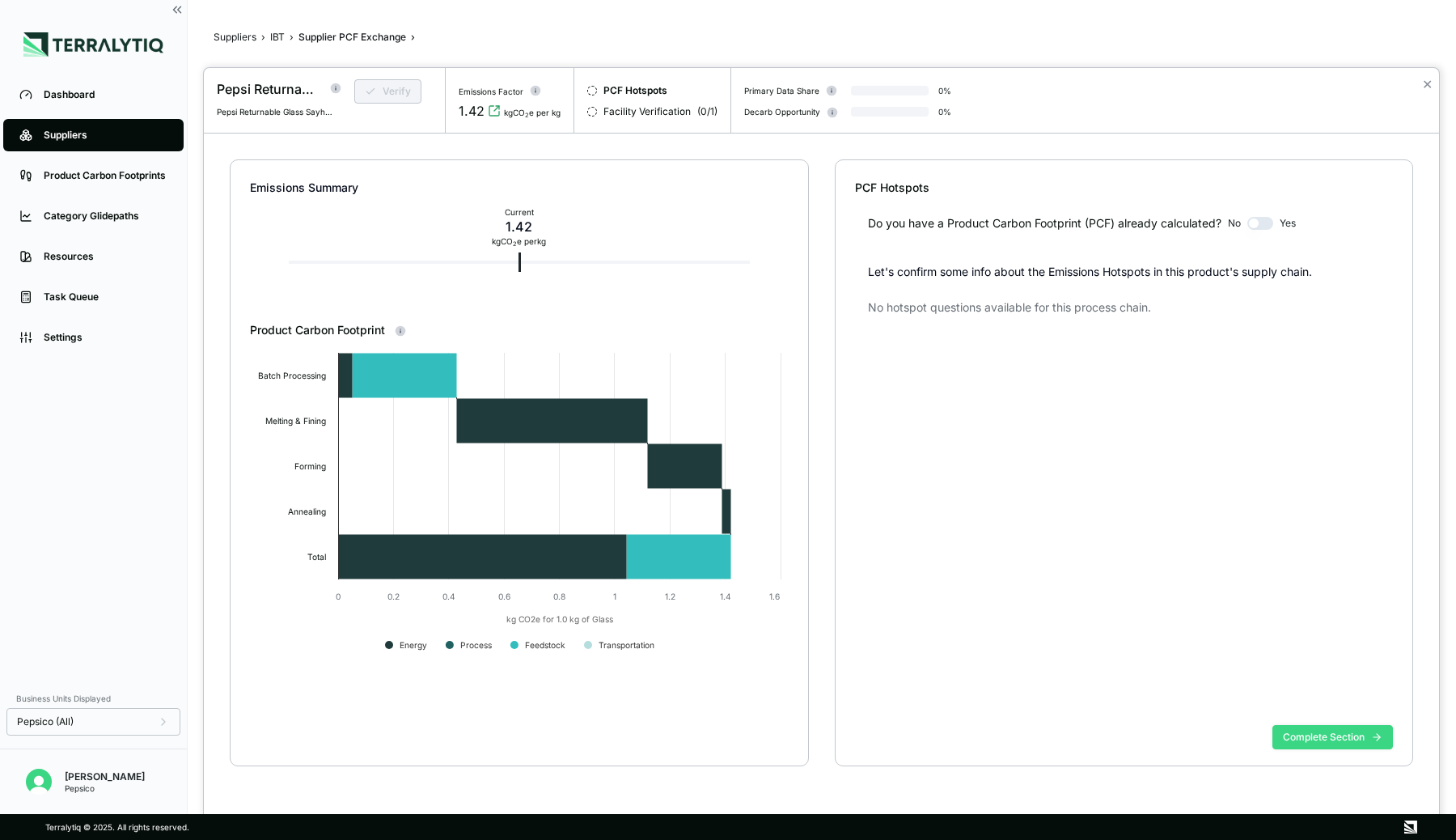
click at [1346, 740] on button "Complete Section" at bounding box center [1333, 737] width 121 height 24
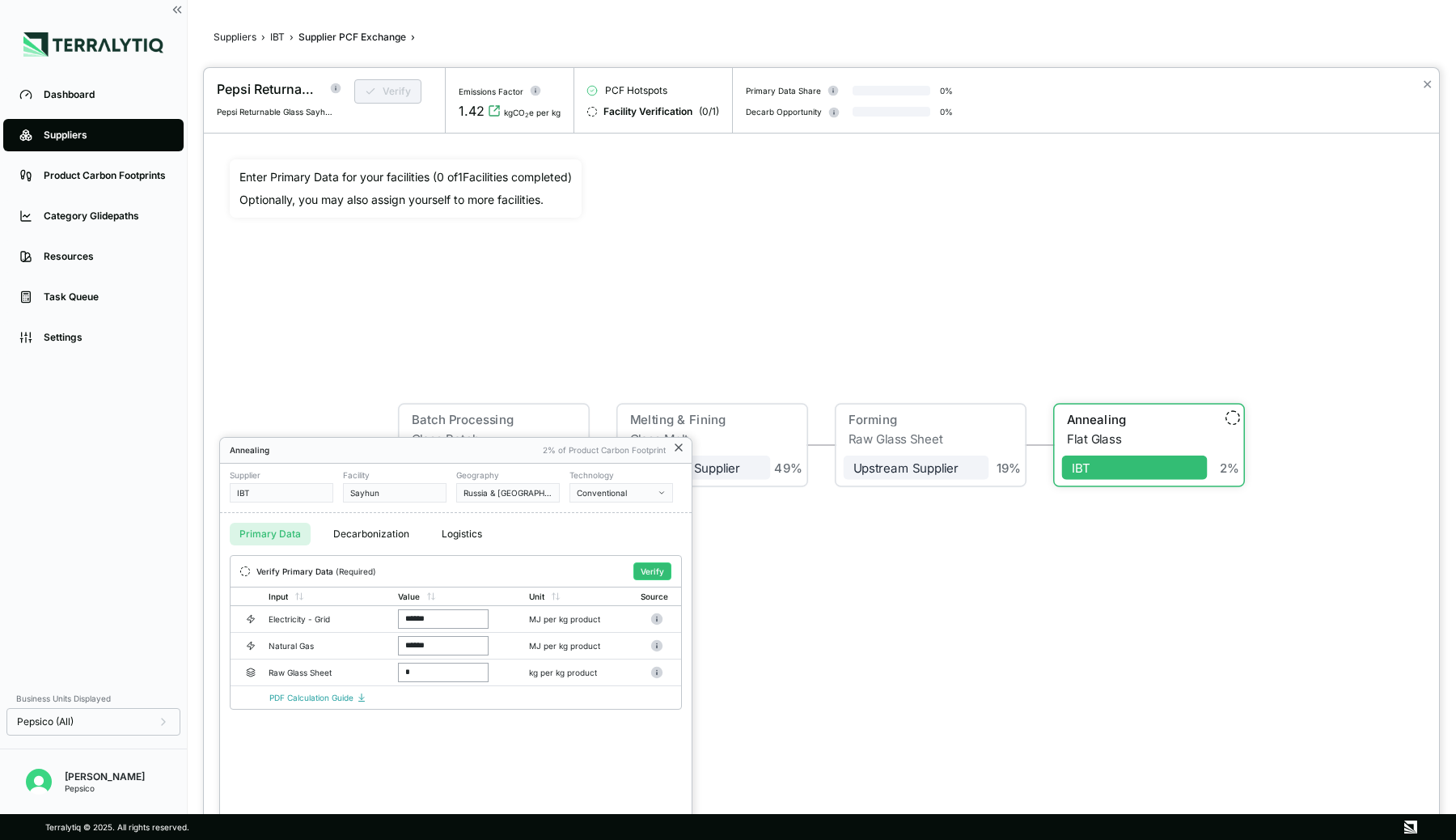
click at [680, 446] on icon at bounding box center [678, 447] width 6 height 6
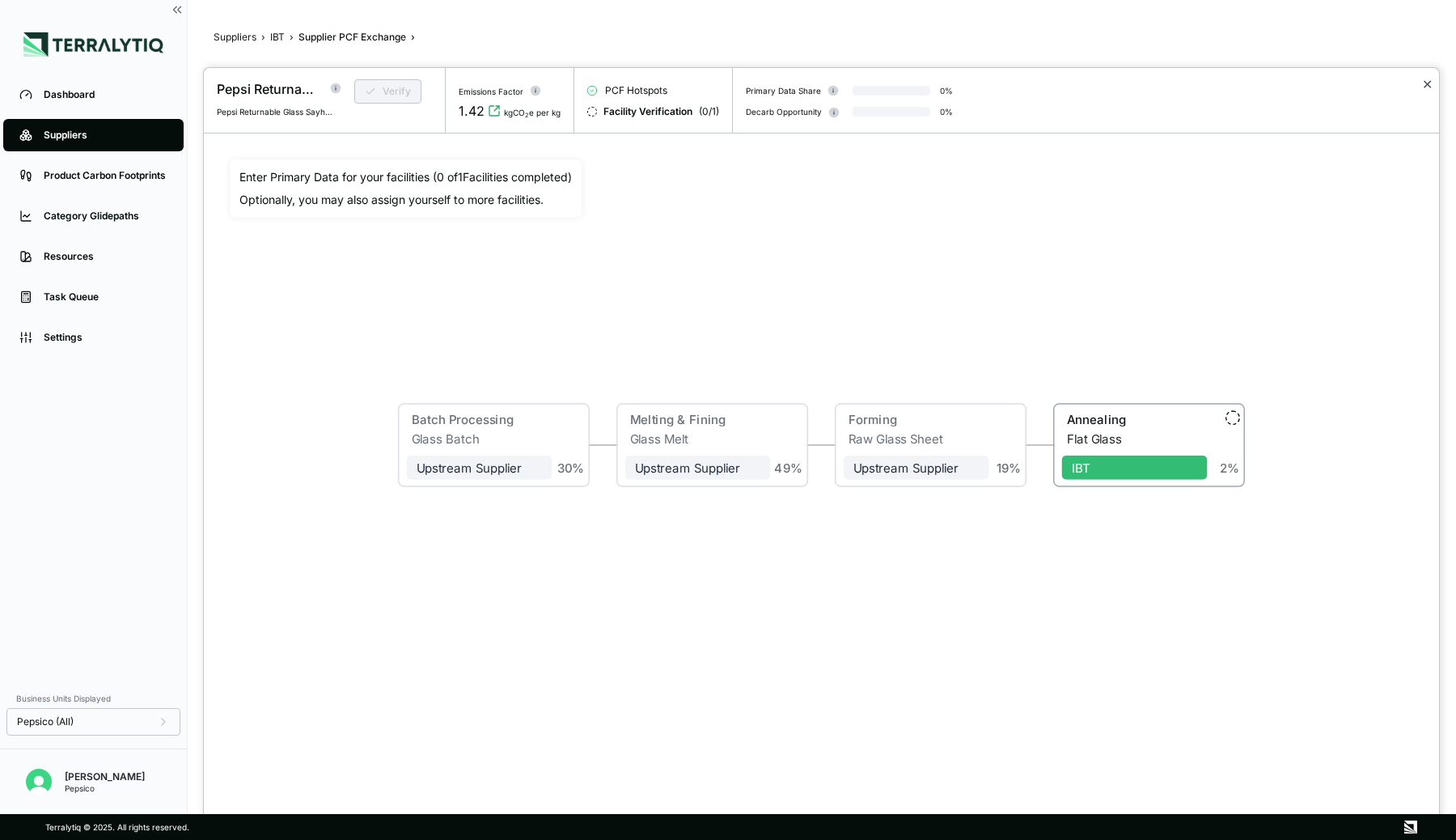
click at [1426, 86] on button "✕" at bounding box center [1427, 84] width 10 height 19
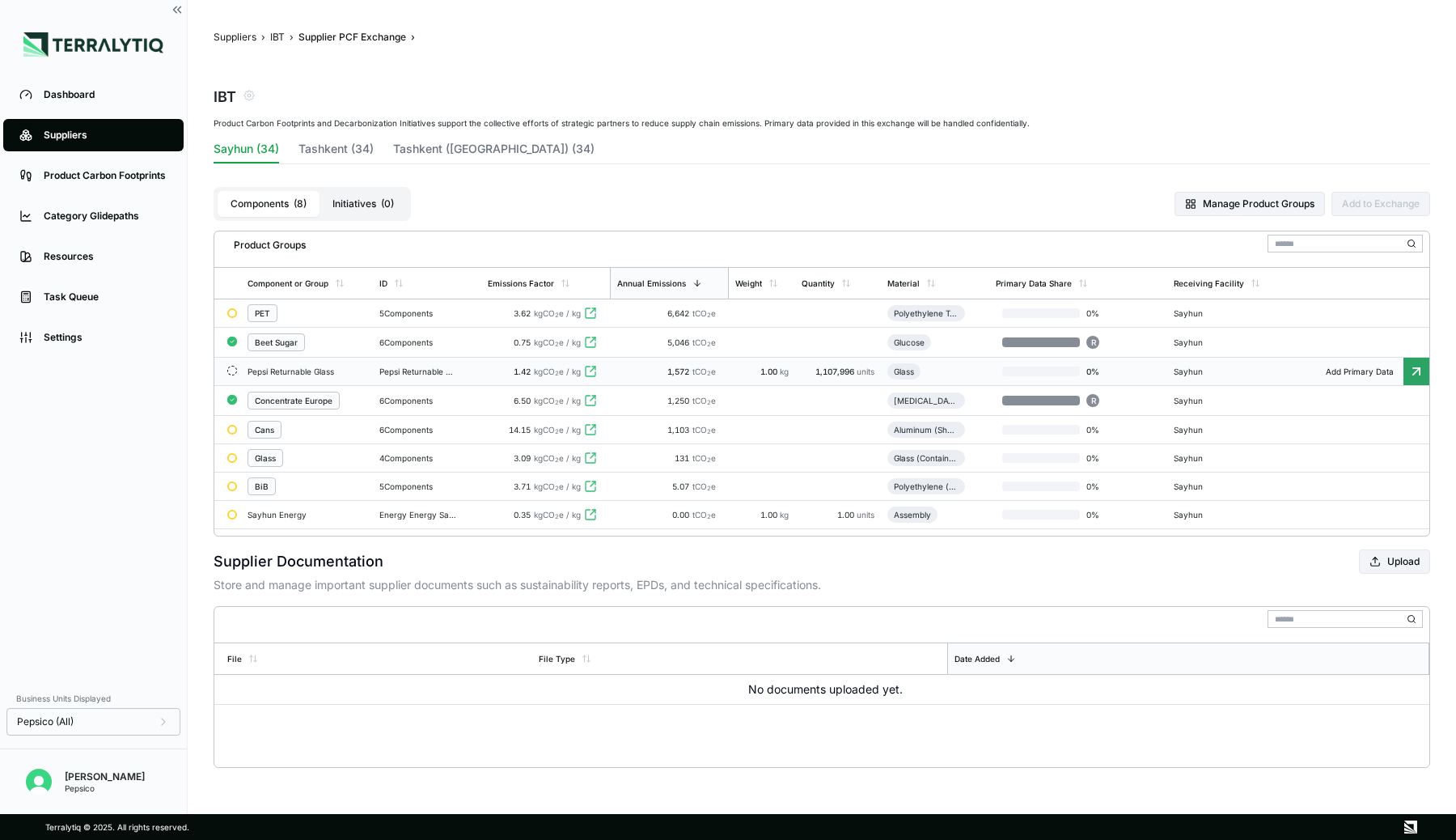
click at [79, 136] on div "Suppliers" at bounding box center [105, 135] width 124 height 13
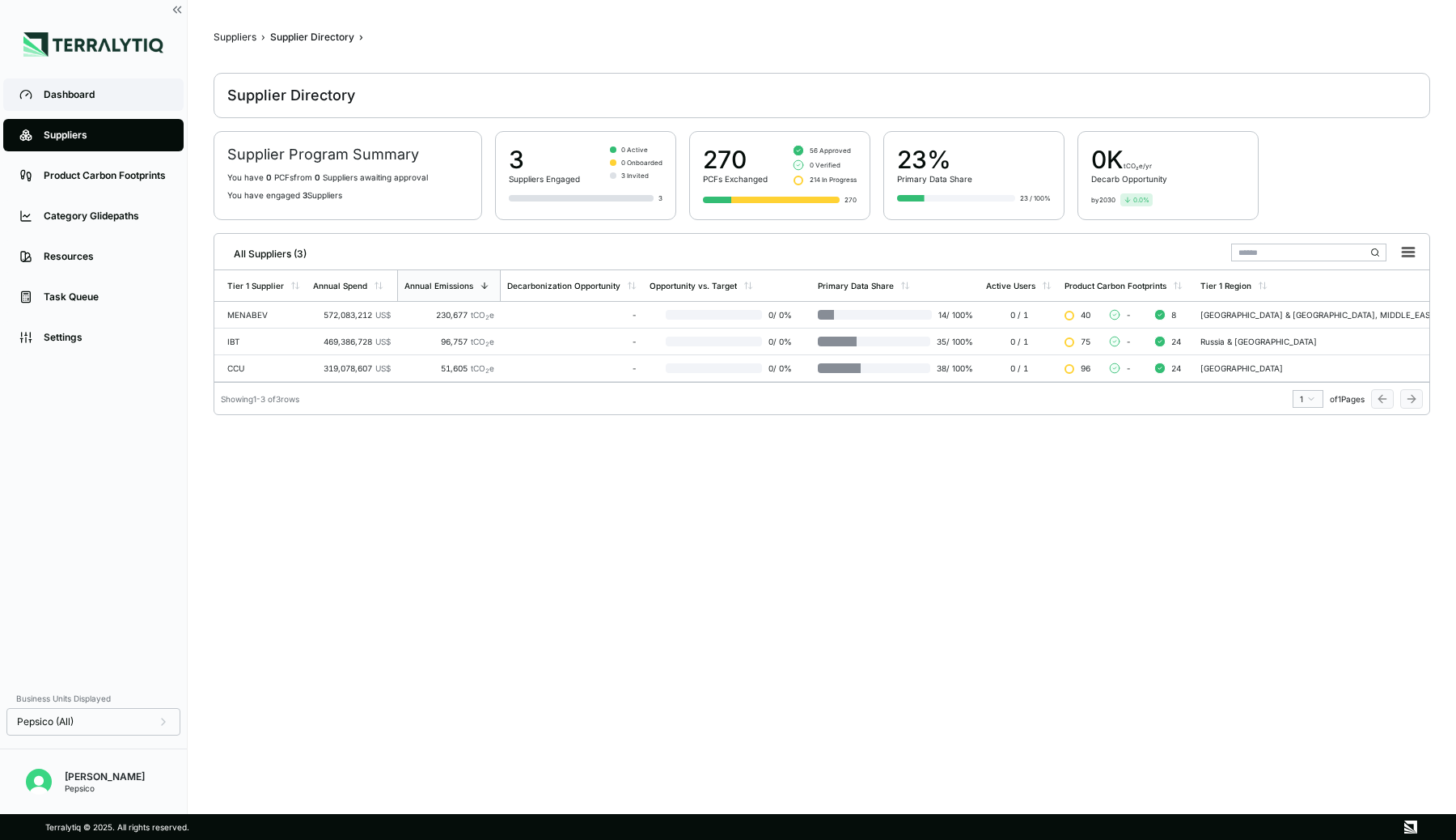
click at [62, 86] on link "Dashboard" at bounding box center [93, 94] width 181 height 32
